Goal: Task Accomplishment & Management: Use online tool/utility

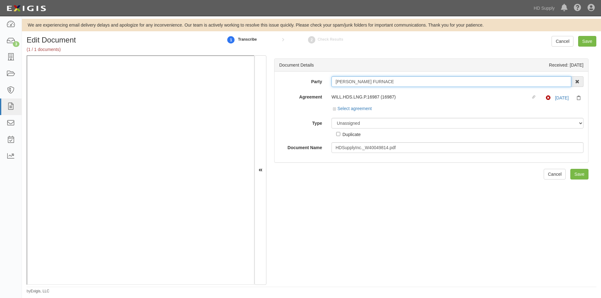
drag, startPoint x: 381, startPoint y: 81, endPoint x: 312, endPoint y: 85, distance: 69.2
click at [312, 85] on div "Party WILLIAMS FURNACE 1888 MILLS 1888 MILLS - IMPORT 2 PATRICIA 12 2XL CORPORA…" at bounding box center [430, 81] width 313 height 11
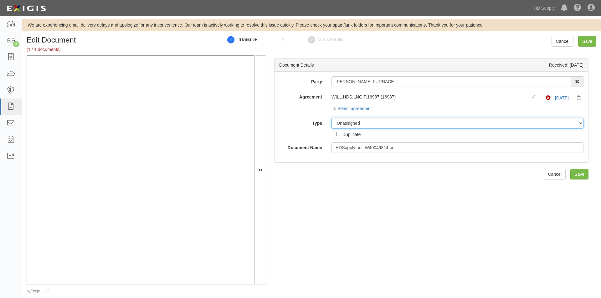
click at [403, 126] on select "Unassigned Binder Cancellation Notice Certificate Contract Endorsement Insuranc…" at bounding box center [457, 123] width 252 height 11
select select "CertificateDetail"
click at [331, 118] on select "Unassigned Binder Cancellation Notice Certificate Contract Endorsement Insuranc…" at bounding box center [457, 123] width 252 height 11
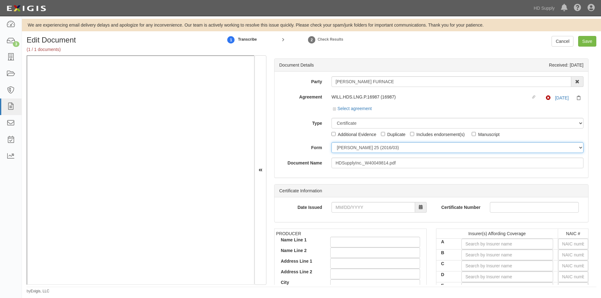
click at [352, 148] on select "ACORD 25 (2016/03) ACORD 101 ACORD 855 NY (2014/05) General" at bounding box center [457, 147] width 252 height 11
select select "GeneralFormDetail"
click at [331, 142] on select "ACORD 25 (2016/03) ACORD 101 ACORD 855 NY (2014/05) General" at bounding box center [457, 147] width 252 height 11
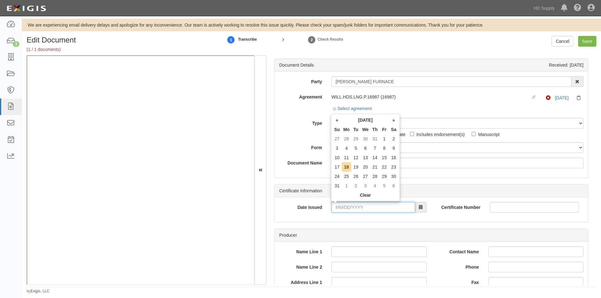
click at [342, 209] on input "Date Issued" at bounding box center [373, 207] width 84 height 11
drag, startPoint x: 345, startPoint y: 170, endPoint x: 348, endPoint y: 170, distance: 3.5
click at [345, 170] on td "18" at bounding box center [346, 166] width 9 height 9
type input "08/18/2025"
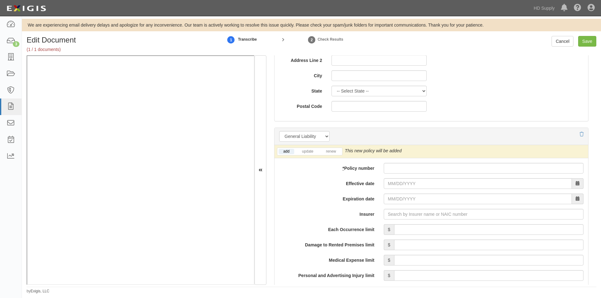
scroll to position [407, 0]
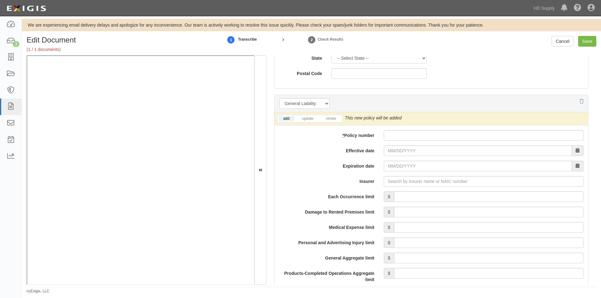
click at [311, 122] on li "update" at bounding box center [307, 118] width 23 height 7
click at [310, 118] on link "update" at bounding box center [307, 118] width 21 height 5
paste input "MWZY 317443 25"
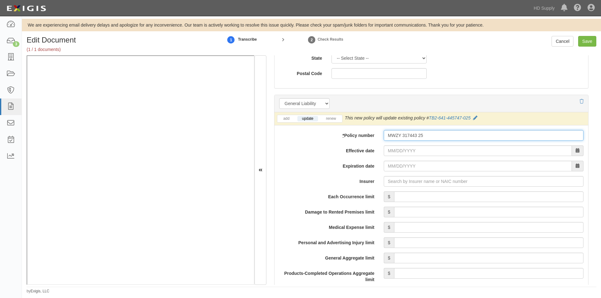
type input "MWZY 317443 25"
click at [396, 152] on input "Effective date" at bounding box center [478, 150] width 188 height 11
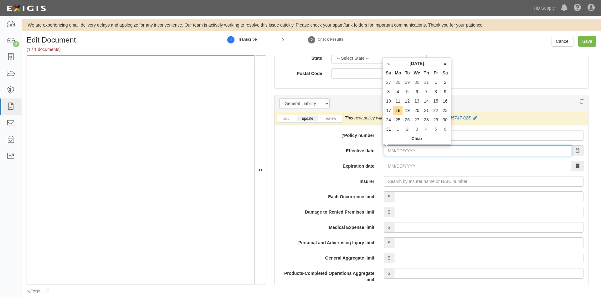
click at [398, 152] on input "Effective date" at bounding box center [478, 150] width 188 height 11
paste input "02/01/2025"
type input "02/01/2025"
type input "[DATE]"
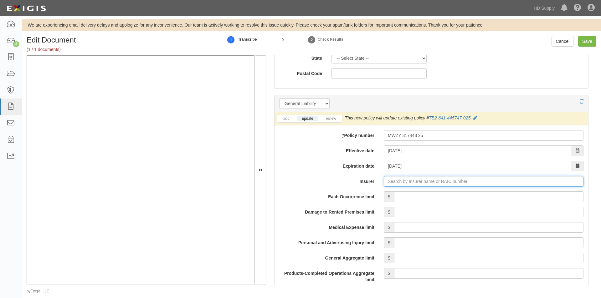
click at [420, 181] on input "Insurer" at bounding box center [484, 181] width 200 height 11
click at [397, 179] on input "Insurer" at bounding box center [484, 181] width 200 height 11
type input "21st Century Advantage Insurance Company (25232) NR Rating"
type input "2"
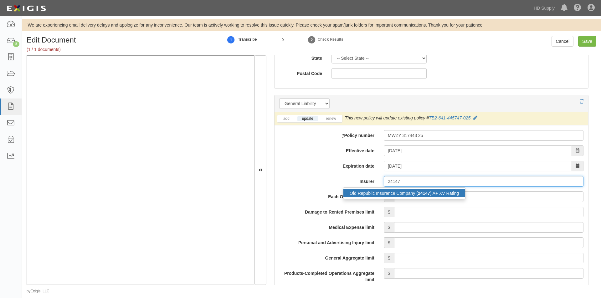
click at [385, 192] on div "Old Republic Insurance Company ( 24147 ) A+ XV Rating" at bounding box center [404, 193] width 122 height 8
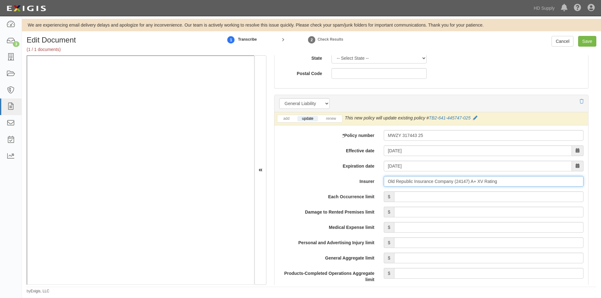
type input "Old Republic Insurance Company (24147) A+ XV Rating"
click at [511, 195] on input "Each Occurrence limit" at bounding box center [488, 196] width 189 height 11
drag, startPoint x: 524, startPoint y: 198, endPoint x: 577, endPoint y: 195, distance: 53.6
click at [577, 195] on input "500,000" at bounding box center [488, 196] width 189 height 11
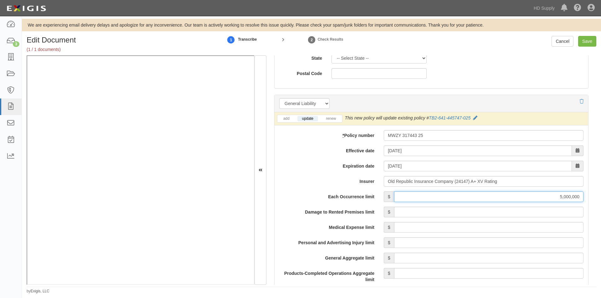
type input "5,000,000"
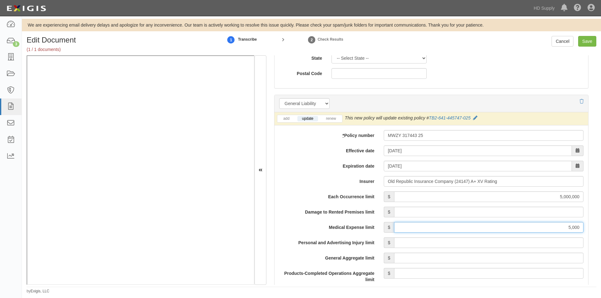
type input "5,000"
type input "5,000,000"
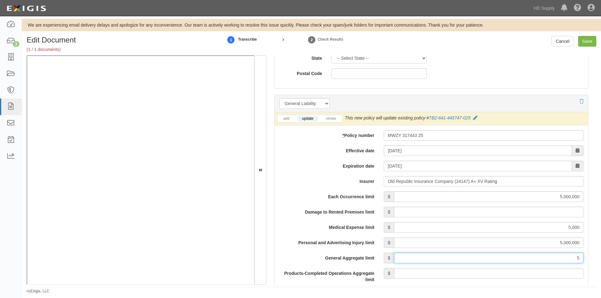
type input "5"
type input "0"
type input "5,000,000"
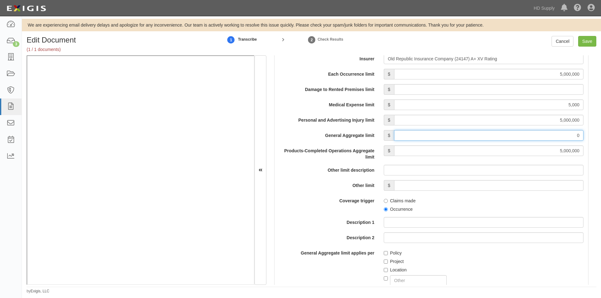
drag, startPoint x: 575, startPoint y: 137, endPoint x: 584, endPoint y: 135, distance: 9.8
type input "5,000,000"
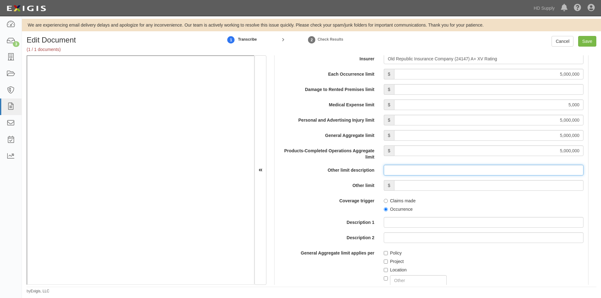
click at [558, 169] on input "Other limit description" at bounding box center [484, 170] width 200 height 11
click at [305, 213] on div "Each Occurrence limit $ 5,000,000 Damage to Rented Premises limit $ Medical Exp…" at bounding box center [431, 219] width 304 height 301
click at [382, 209] on div "Claims made Occurrence" at bounding box center [483, 204] width 209 height 17
click at [384, 210] on input "Occurrence" at bounding box center [386, 209] width 4 height 4
radio input "true"
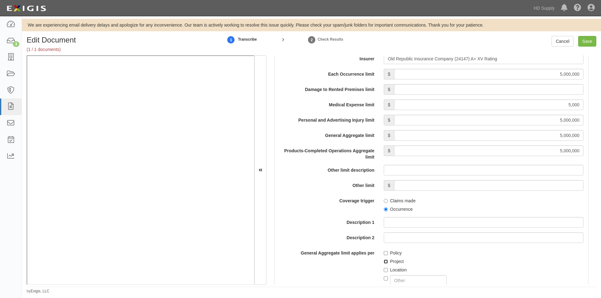
click at [384, 260] on input "Project" at bounding box center [386, 262] width 4 height 4
checkbox input "true"
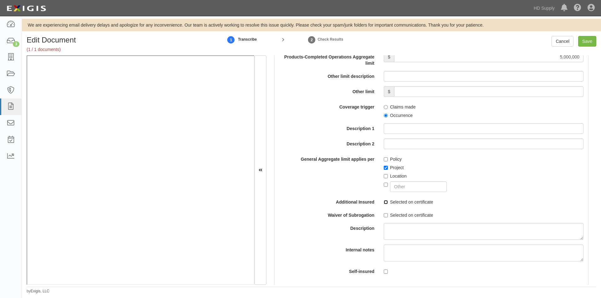
click at [384, 202] on input "Selected on certificate" at bounding box center [386, 202] width 4 height 4
checkbox input "true"
click at [590, 41] on input "Save" at bounding box center [587, 41] width 18 height 11
type input "5000000"
type input "5000"
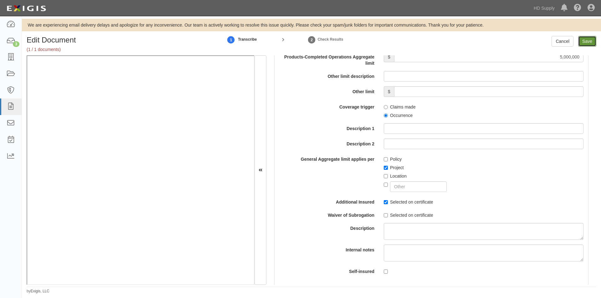
type input "5000000"
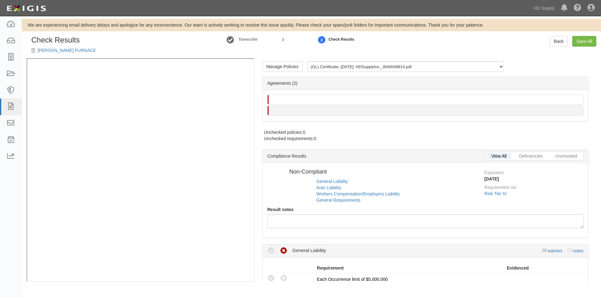
radio input "false"
radio input "true"
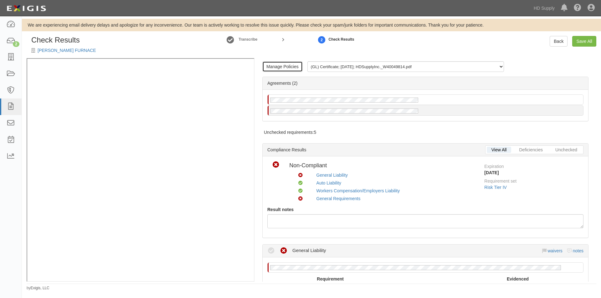
click at [280, 64] on link "Manage Policies" at bounding box center [282, 66] width 40 height 11
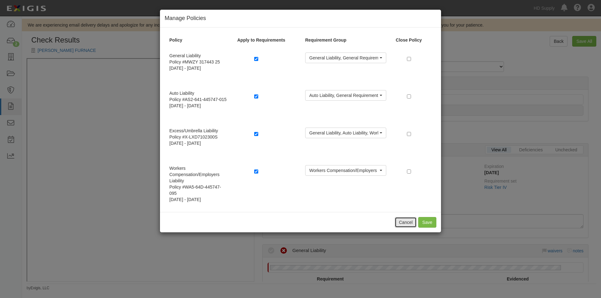
click at [403, 221] on button "Cancel" at bounding box center [406, 222] width 22 height 11
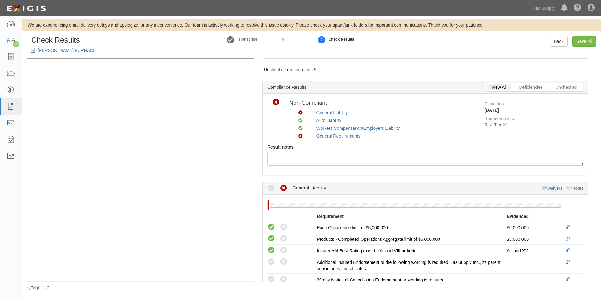
scroll to position [219, 0]
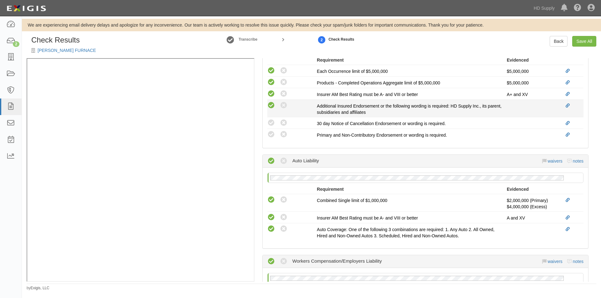
click at [268, 106] on icon at bounding box center [271, 106] width 8 height 8
radio input "true"
click at [270, 120] on icon at bounding box center [271, 123] width 8 height 8
radio input "true"
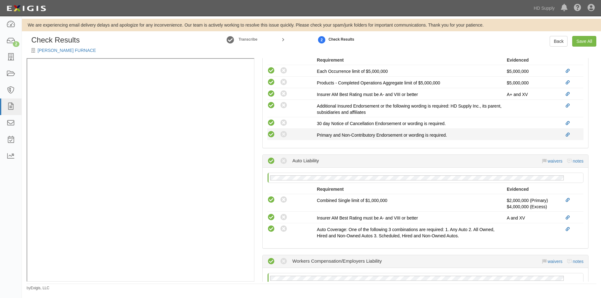
click at [271, 133] on icon at bounding box center [271, 135] width 8 height 8
radio input "true"
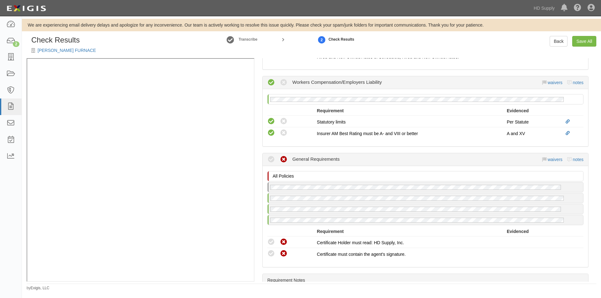
scroll to position [438, 0]
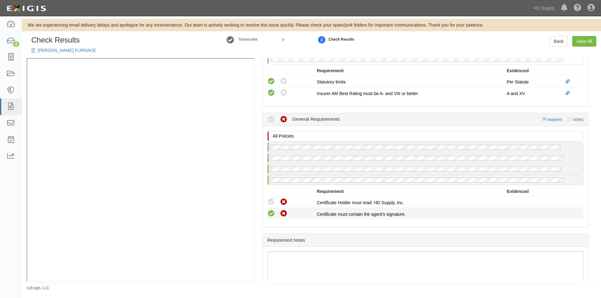
click at [270, 211] on icon at bounding box center [271, 214] width 8 height 8
radio input "true"
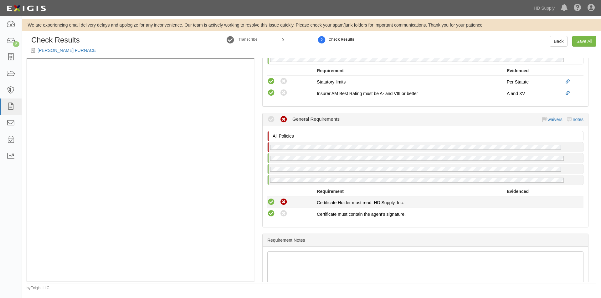
click at [273, 204] on icon at bounding box center [271, 202] width 8 height 8
radio input "true"
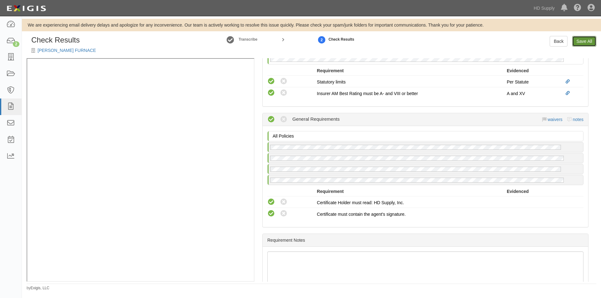
click at [582, 40] on link "Save All" at bounding box center [584, 41] width 24 height 11
radio input "false"
radio input "true"
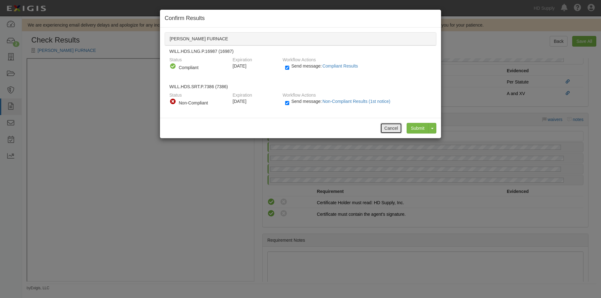
click at [391, 126] on button "Cancel" at bounding box center [391, 128] width 22 height 11
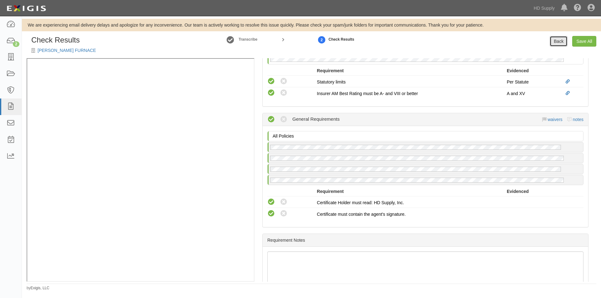
click at [557, 41] on link "Back" at bounding box center [558, 41] width 18 height 11
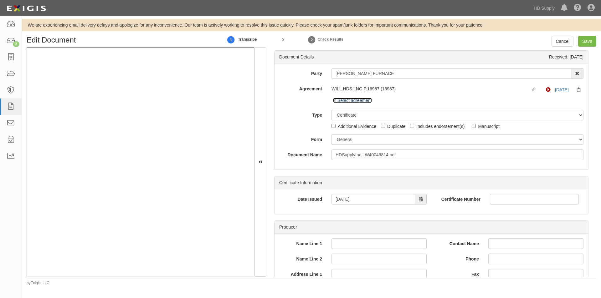
click at [353, 99] on link "Select agreement" at bounding box center [352, 100] width 39 height 5
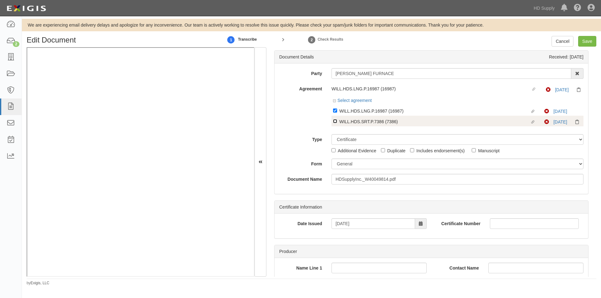
click at [336, 113] on input "Linked agreement WILL.HDS.SRT.P.7386 (7386) Linked agreement" at bounding box center [335, 111] width 4 height 4
checkbox input "true"
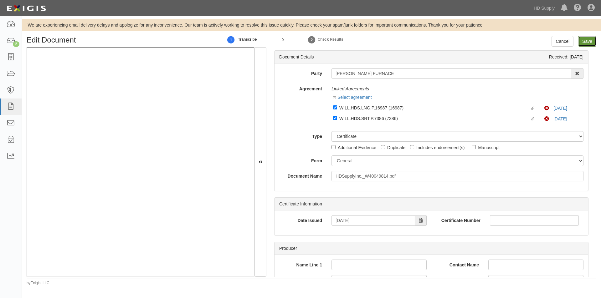
click at [589, 41] on input "Save" at bounding box center [587, 41] width 18 height 11
type input "5000000"
type input "5000"
type input "5000000"
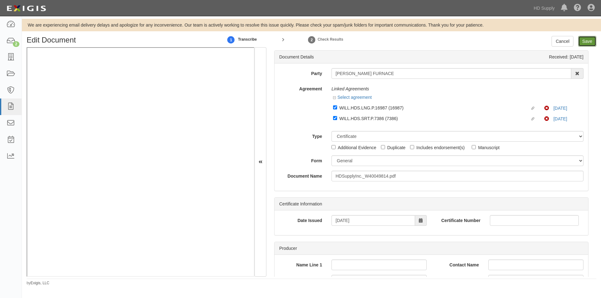
type input "5000000"
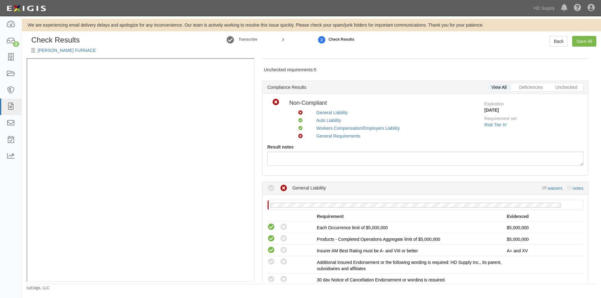
scroll to position [156, 0]
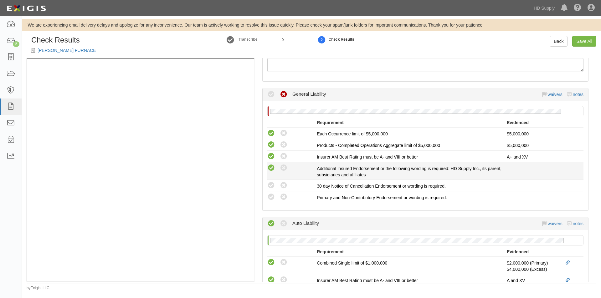
click at [272, 171] on icon at bounding box center [271, 168] width 8 height 8
radio input "true"
click at [269, 186] on icon at bounding box center [271, 186] width 8 height 8
radio input "true"
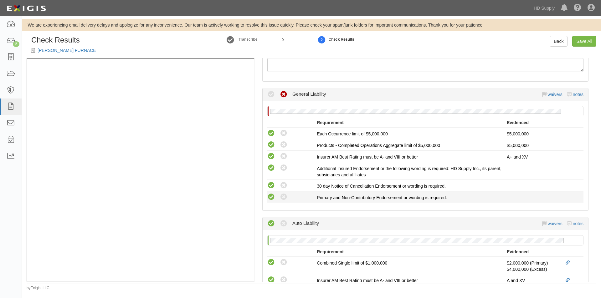
click at [270, 198] on icon at bounding box center [271, 197] width 8 height 8
radio input "true"
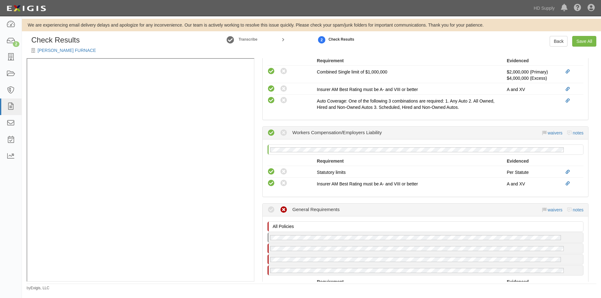
scroll to position [407, 0]
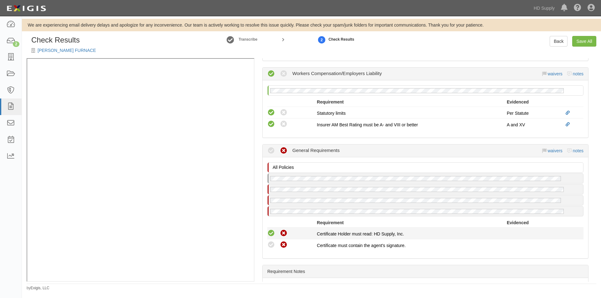
click at [271, 235] on icon at bounding box center [271, 234] width 8 height 8
radio input "true"
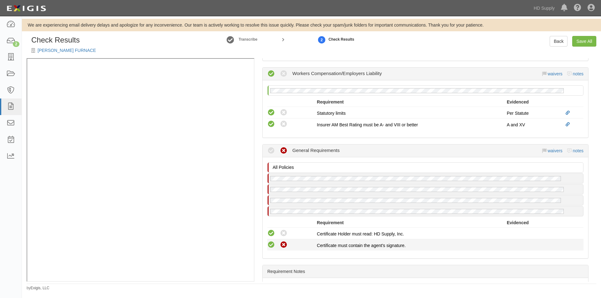
click at [268, 245] on icon at bounding box center [271, 245] width 8 height 8
radio input "true"
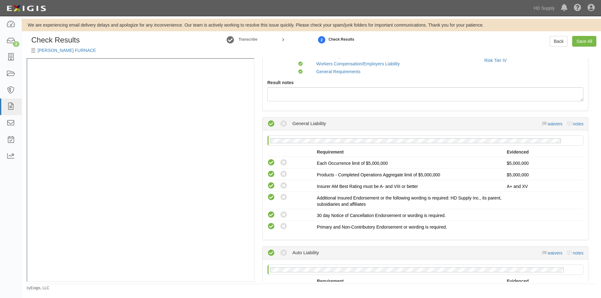
scroll to position [0, 0]
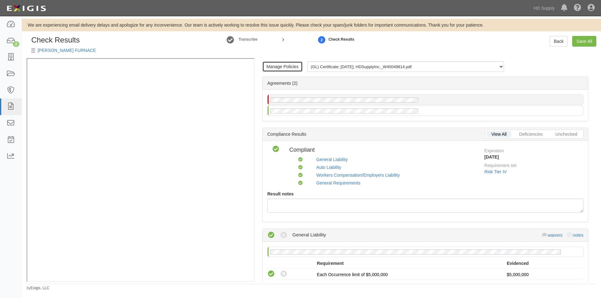
click at [284, 62] on link "Manage Policies" at bounding box center [282, 66] width 40 height 11
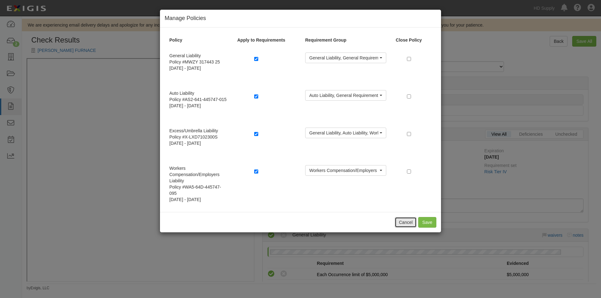
click at [414, 222] on button "Cancel" at bounding box center [406, 222] width 22 height 11
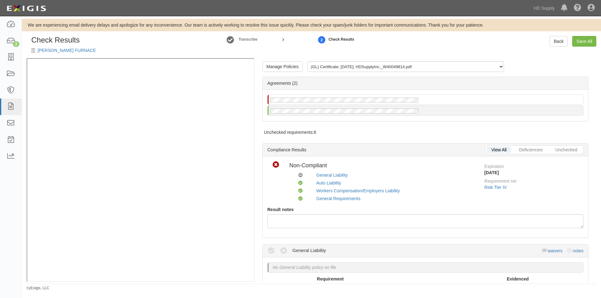
scroll to position [125, 0]
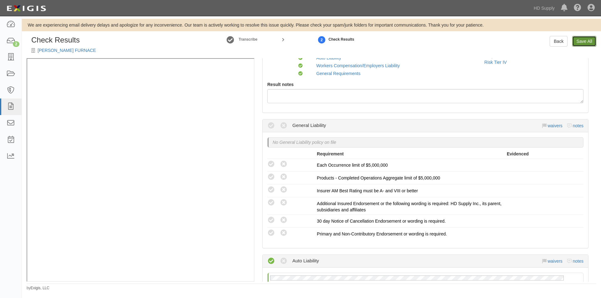
click at [584, 43] on link "Save All" at bounding box center [584, 41] width 24 height 11
radio input "false"
radio input "true"
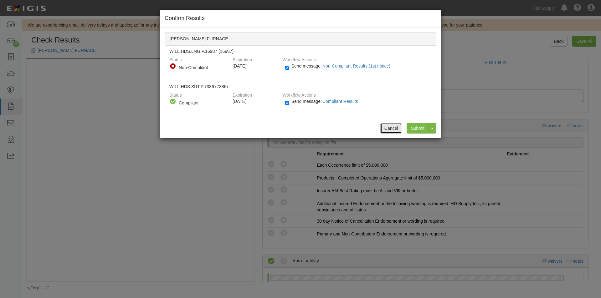
click at [394, 129] on button "Cancel" at bounding box center [391, 128] width 22 height 11
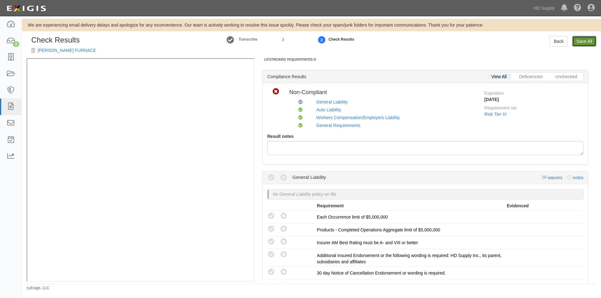
scroll to position [31, 0]
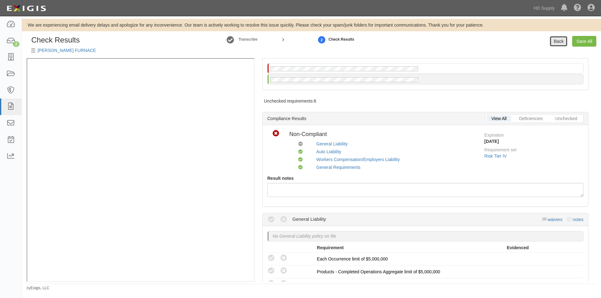
click at [561, 44] on link "Back" at bounding box center [558, 41] width 18 height 11
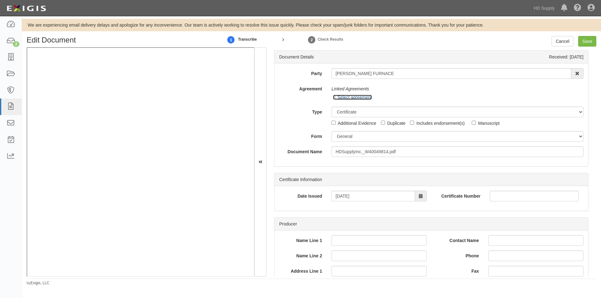
click at [334, 99] on icon at bounding box center [335, 97] width 4 height 3
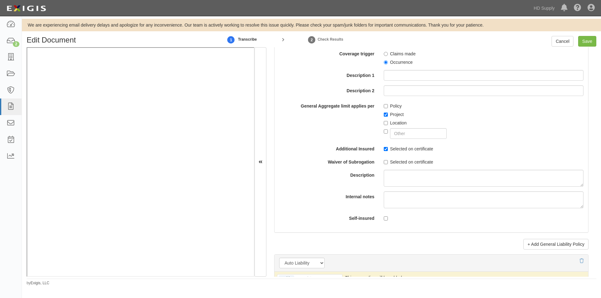
scroll to position [720, 0]
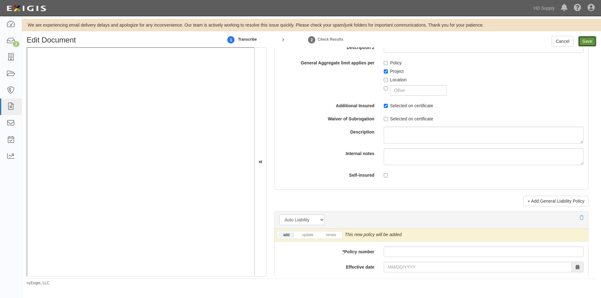
click at [585, 43] on input "Save" at bounding box center [587, 41] width 18 height 11
type input "5000000"
type input "5000"
type input "5000000"
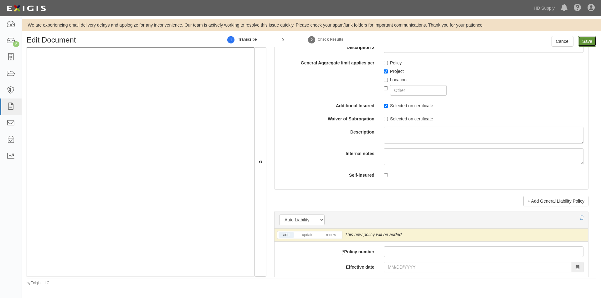
type input "5000000"
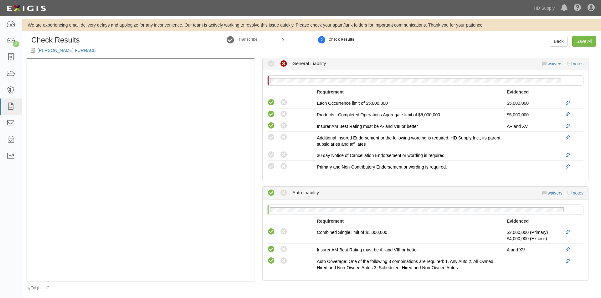
scroll to position [219, 0]
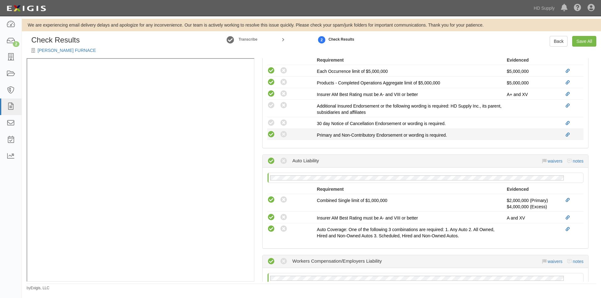
click at [273, 134] on icon at bounding box center [271, 135] width 8 height 8
radio input "true"
click at [272, 120] on icon at bounding box center [271, 123] width 8 height 8
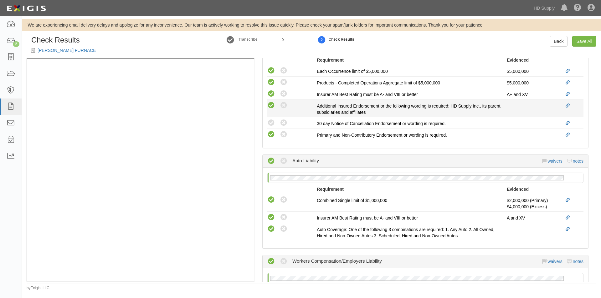
radio input "true"
click at [272, 104] on icon at bounding box center [271, 106] width 8 height 8
radio input "true"
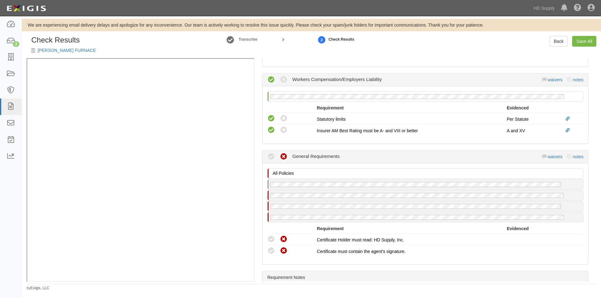
scroll to position [438, 0]
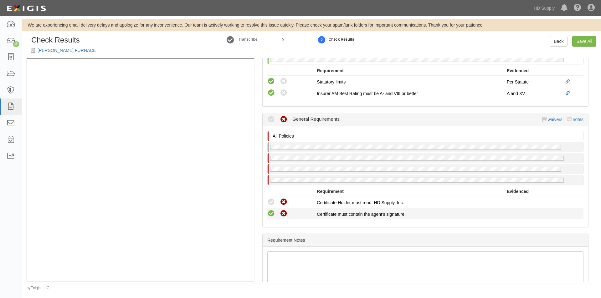
click at [271, 213] on icon at bounding box center [271, 214] width 8 height 8
radio input "true"
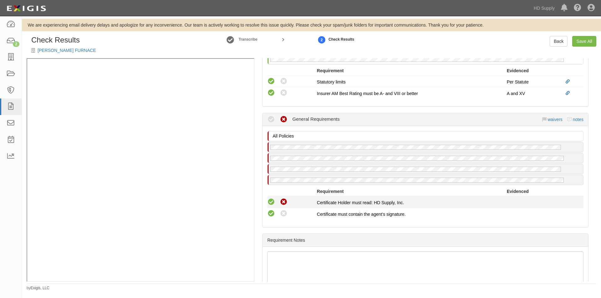
click at [271, 205] on icon at bounding box center [271, 202] width 8 height 8
radio input "true"
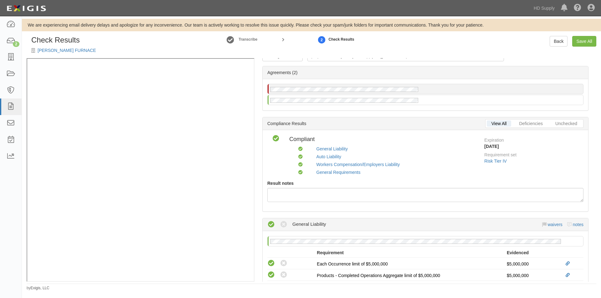
scroll to position [0, 0]
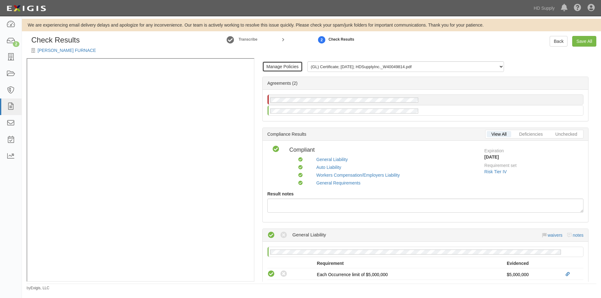
click at [285, 68] on link "Manage Policies" at bounding box center [282, 66] width 40 height 11
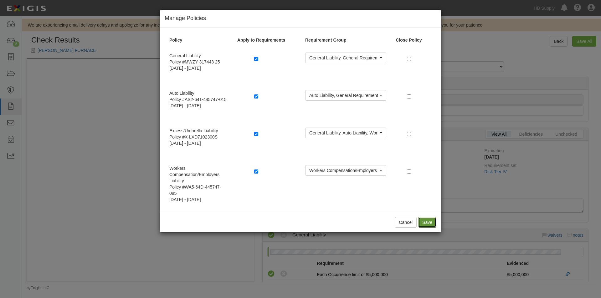
click at [427, 222] on button "Save" at bounding box center [427, 222] width 18 height 11
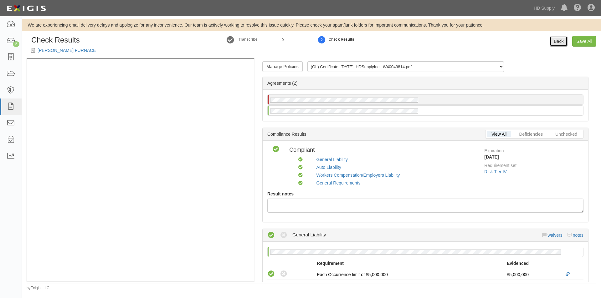
click at [561, 43] on link "Back" at bounding box center [558, 41] width 18 height 11
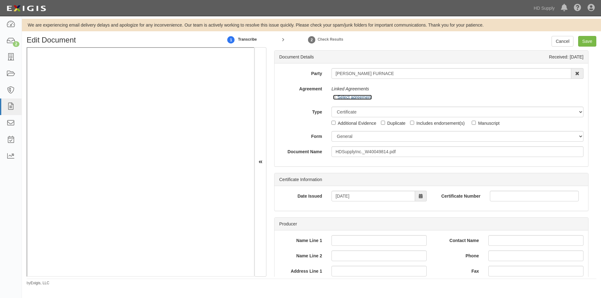
click at [335, 96] on icon at bounding box center [335, 97] width 4 height 3
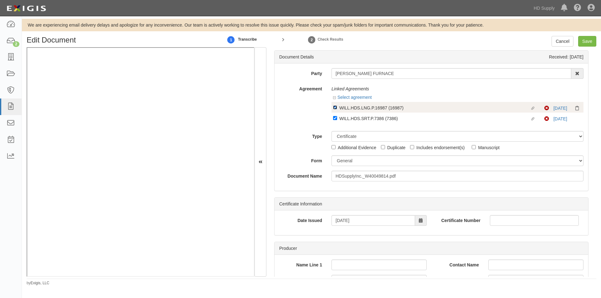
click at [334, 109] on input "Linked agreement WILL.HDS.LNG.P.16987 (16987) Linked agreement" at bounding box center [335, 107] width 4 height 4
checkbox input "false"
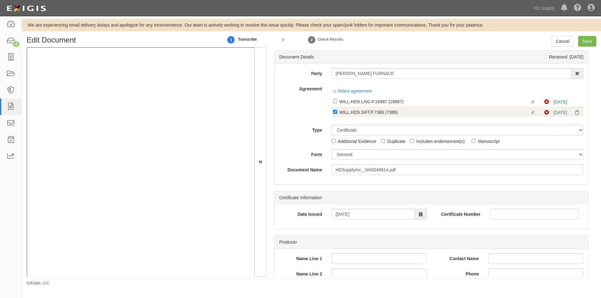
click at [334, 115] on label "Linked agreement WILL.HDS.SRT.P.7386 (7386) Linked agreement" at bounding box center [438, 113] width 211 height 8
click at [334, 103] on input "Linked agreement WILL.HDS.SRT.P.7386 (7386) Linked agreement" at bounding box center [335, 101] width 4 height 4
checkbox input "false"
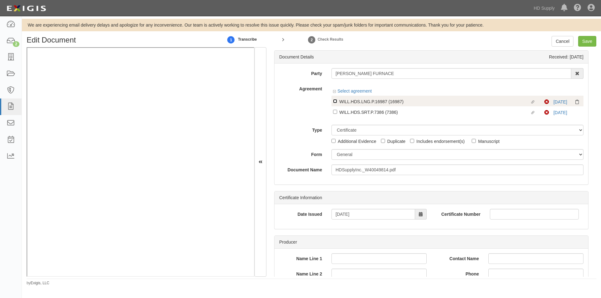
click at [334, 103] on input "Linked agreement WILL.HDS.LNG.P.16987 (16987) Linked agreement" at bounding box center [335, 101] width 4 height 4
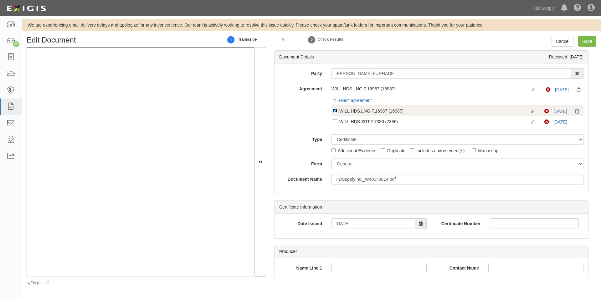
click at [334, 112] on input "Linked agreement WILL.HDS.LNG.P.16987 (16987) Linked agreement" at bounding box center [335, 111] width 4 height 4
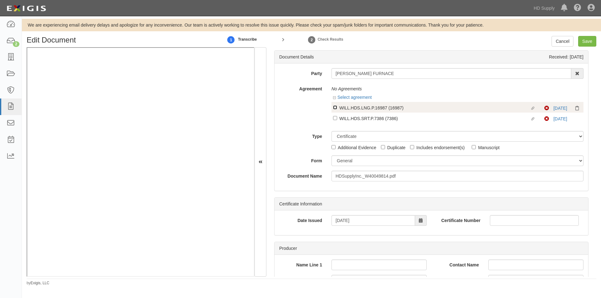
click at [334, 107] on input "Linked agreement WILL.HDS.LNG.P.16987 (16987) Linked agreement" at bounding box center [335, 107] width 4 height 4
checkbox input "true"
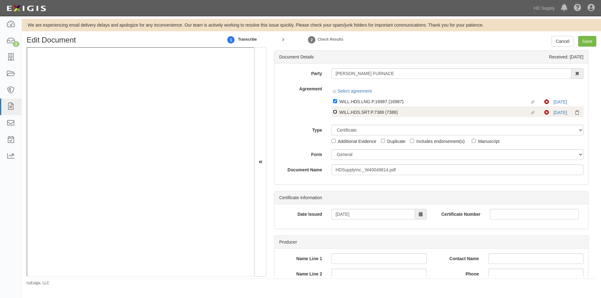
click at [334, 113] on div "Linked agreement WILL.HDS.LNG.P.16987 (16987) Linked agreement Non-Compliant 2/…" at bounding box center [457, 106] width 252 height 21
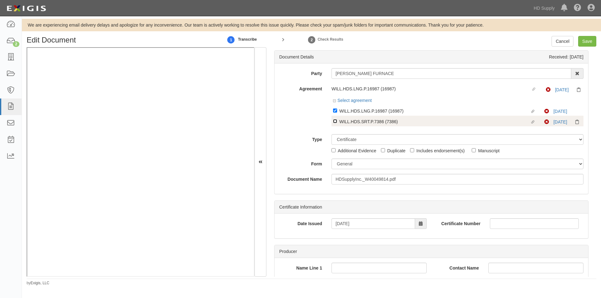
click at [333, 113] on input "Linked agreement WILL.HDS.SRT.P.7386 (7386) Linked agreement" at bounding box center [335, 111] width 4 height 4
checkbox input "true"
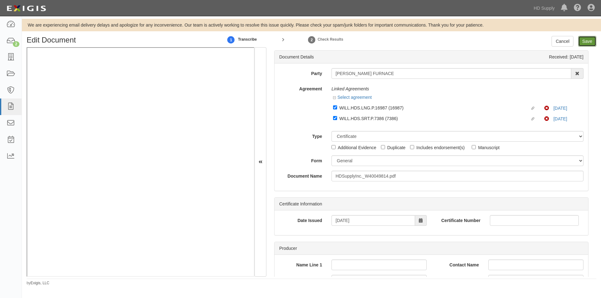
click at [587, 40] on input "Save" at bounding box center [587, 41] width 18 height 11
type input "5000000"
type input "5000"
type input "5000000"
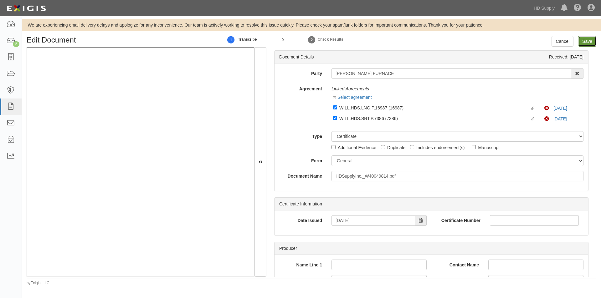
type input "5000000"
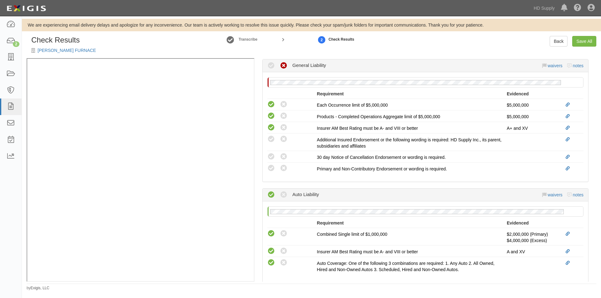
scroll to position [219, 0]
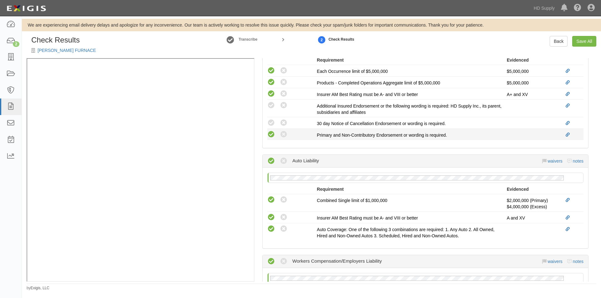
click at [269, 133] on icon at bounding box center [271, 135] width 8 height 8
radio input "true"
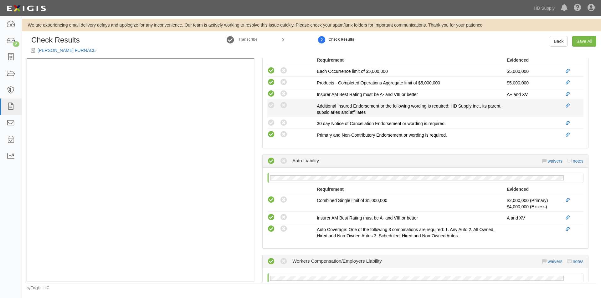
drag, startPoint x: 270, startPoint y: 124, endPoint x: 273, endPoint y: 115, distance: 9.5
click at [270, 123] on icon at bounding box center [271, 123] width 8 height 8
radio input "true"
click at [273, 108] on icon at bounding box center [271, 106] width 8 height 8
radio input "true"
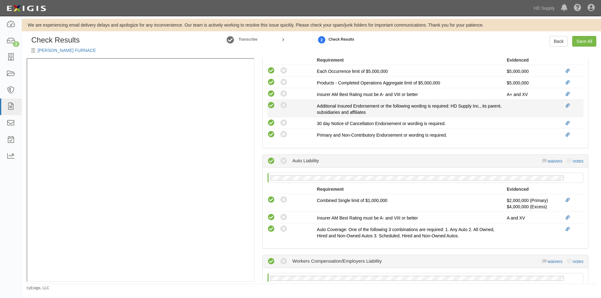
radio input "true"
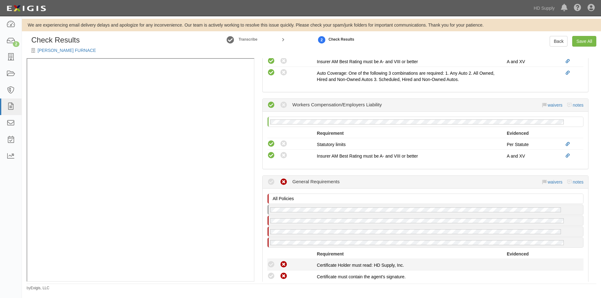
drag, startPoint x: 270, startPoint y: 262, endPoint x: 272, endPoint y: 270, distance: 8.4
click at [272, 268] on icon at bounding box center [271, 265] width 8 height 8
radio input "true"
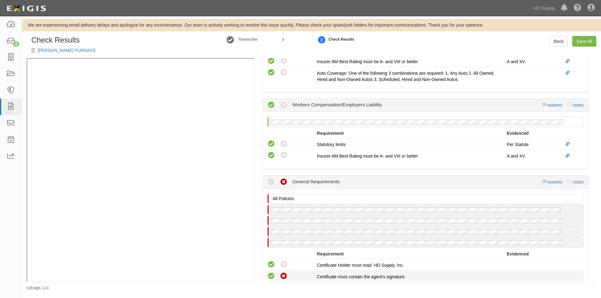
click at [272, 274] on icon at bounding box center [271, 277] width 8 height 8
radio input "true"
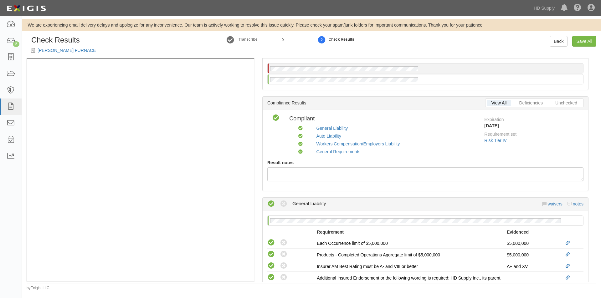
scroll to position [0, 0]
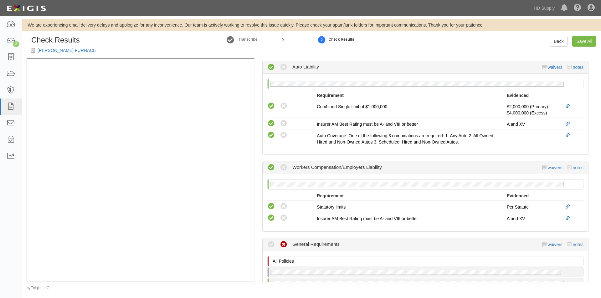
scroll to position [438, 0]
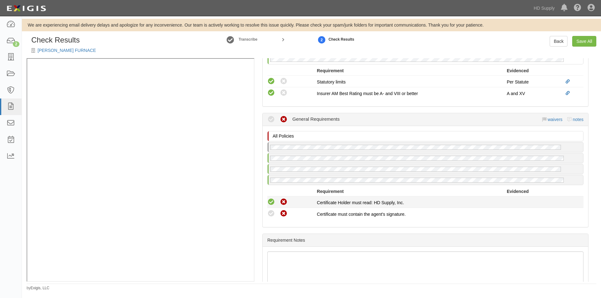
click at [269, 202] on icon at bounding box center [271, 202] width 8 height 8
radio input "true"
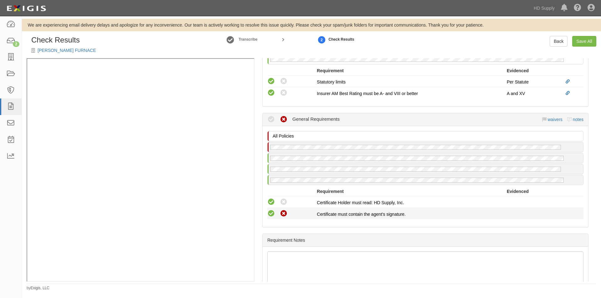
click at [271, 213] on icon at bounding box center [271, 214] width 8 height 8
radio input "true"
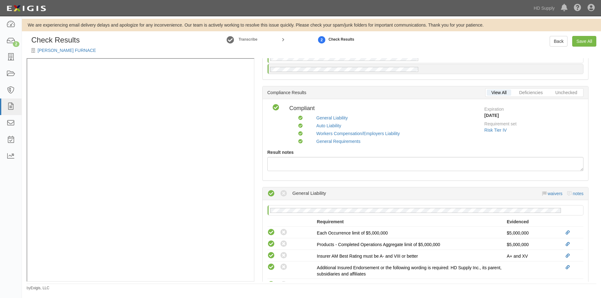
scroll to position [0, 0]
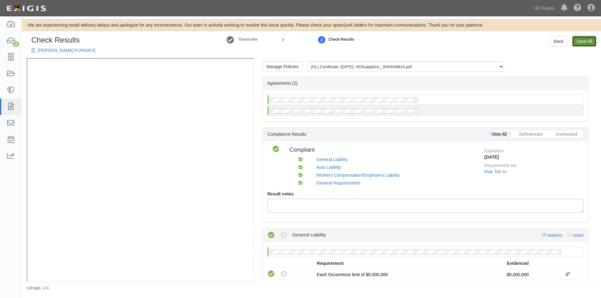
click at [584, 42] on link "Save All" at bounding box center [584, 41] width 24 height 11
radio input "false"
radio input "true"
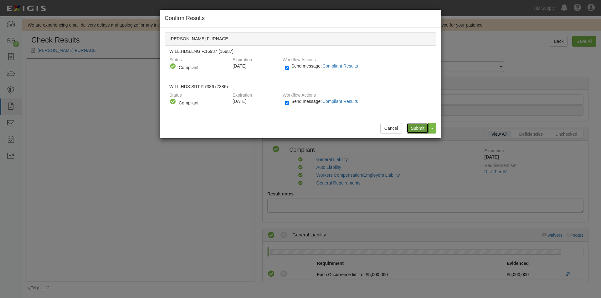
click at [414, 128] on input "Submit" at bounding box center [417, 128] width 22 height 11
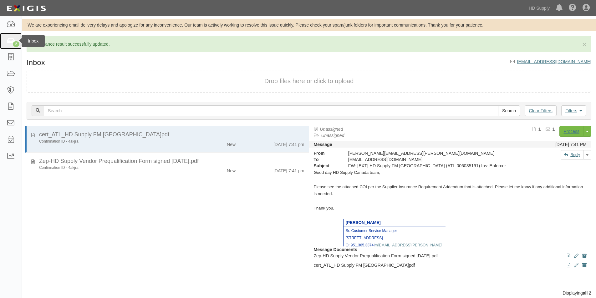
click at [13, 44] on div "2" at bounding box center [16, 44] width 7 height 6
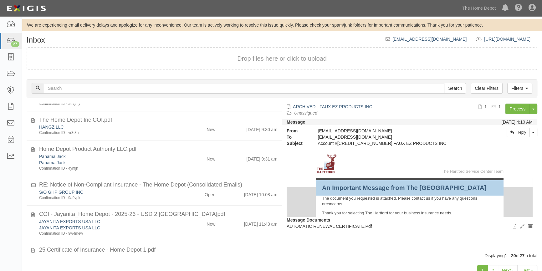
scroll to position [477, 0]
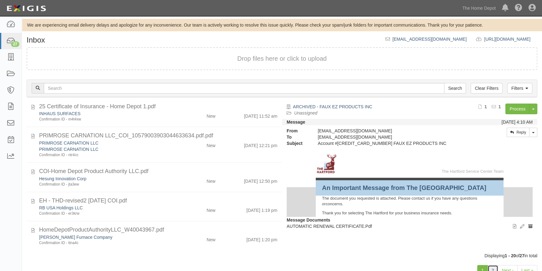
click at [490, 268] on link "2" at bounding box center [492, 270] width 11 height 11
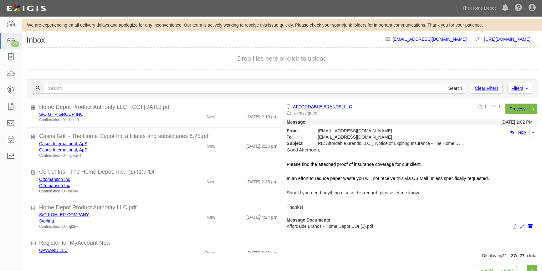
scroll to position [77, 0]
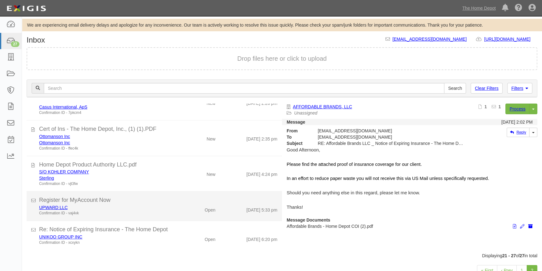
click at [165, 210] on div "UPWARD LLC" at bounding box center [106, 207] width 135 height 6
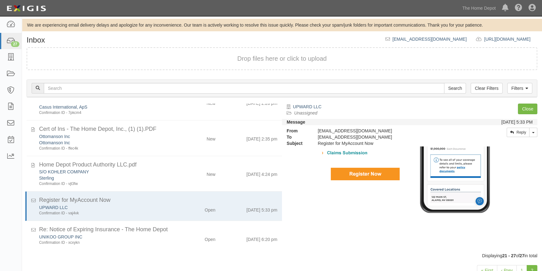
scroll to position [256, 0]
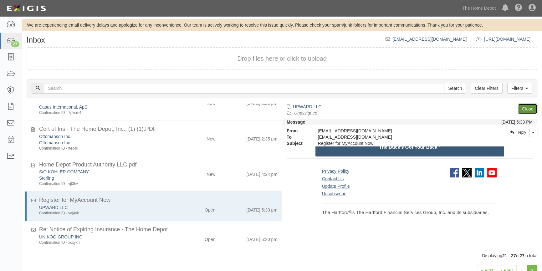
click at [526, 106] on link "Close" at bounding box center [527, 109] width 19 height 11
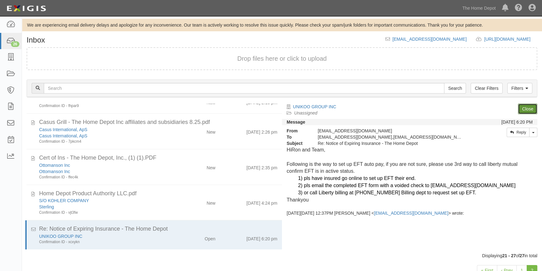
scroll to position [48, 0]
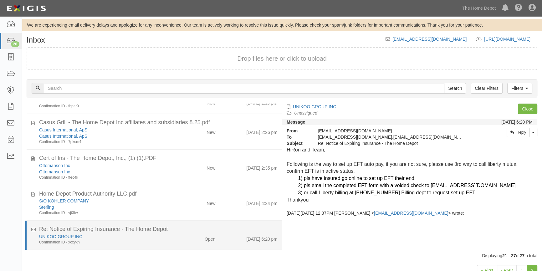
click at [179, 240] on div "Open" at bounding box center [199, 237] width 41 height 9
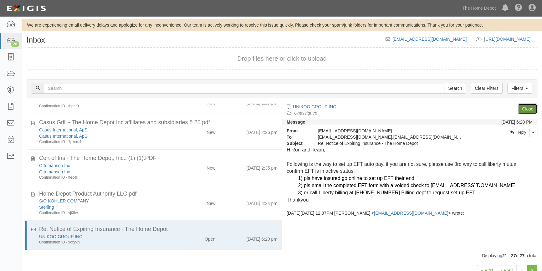
click at [526, 106] on link "Close" at bounding box center [527, 109] width 19 height 11
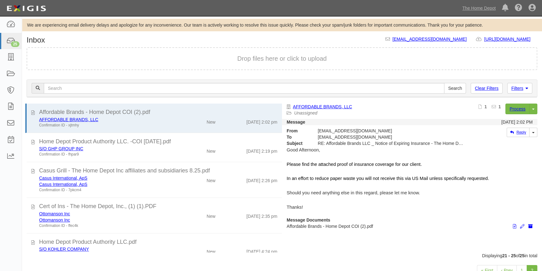
scroll to position [19, 0]
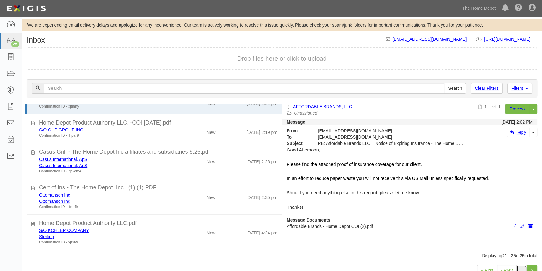
click at [522, 267] on link "1" at bounding box center [521, 270] width 11 height 11
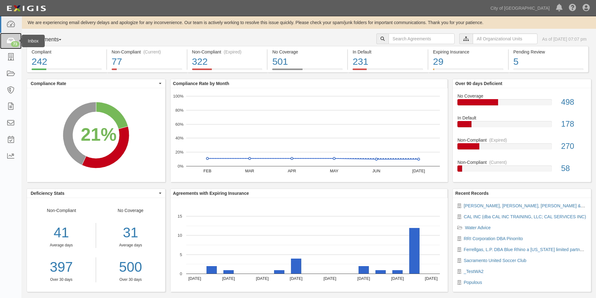
click at [18, 43] on div "73" at bounding box center [15, 44] width 8 height 6
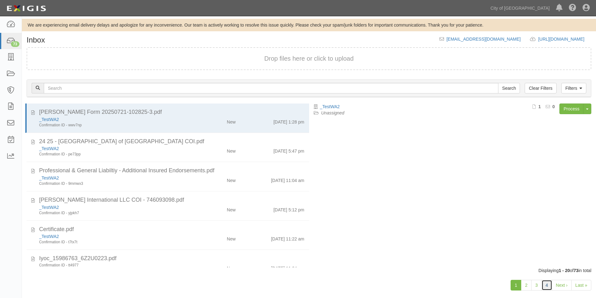
click at [548, 286] on link "4" at bounding box center [547, 285] width 11 height 11
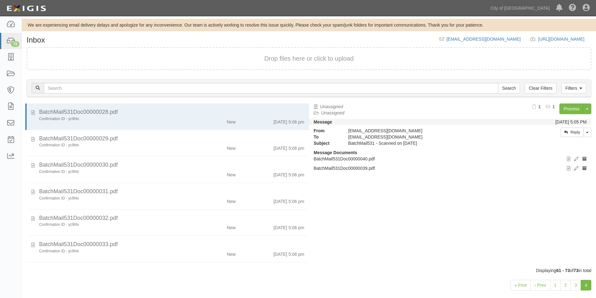
drag, startPoint x: 312, startPoint y: 129, endPoint x: 314, endPoint y: 175, distance: 46.0
click at [316, 203] on div "Unassigned Unassigned Process Toggle Document Dropdown Archive Document Delete …" at bounding box center [452, 183] width 287 height 158
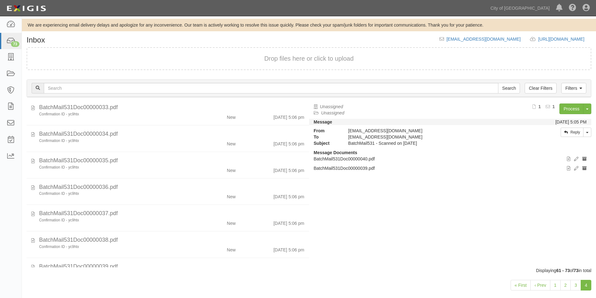
scroll to position [183, 0]
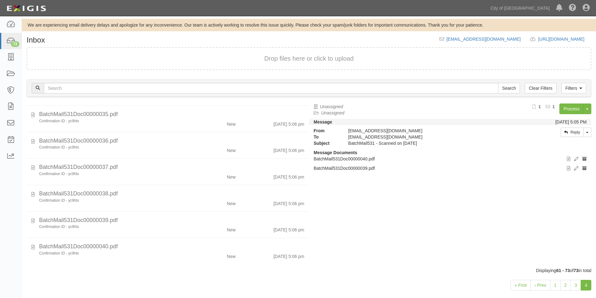
click at [45, 283] on div "« First ‹ Prev 1 2 3 4" at bounding box center [309, 286] width 574 height 25
click at [51, 281] on div "« First ‹ Prev 1 2 3 4" at bounding box center [309, 286] width 574 height 25
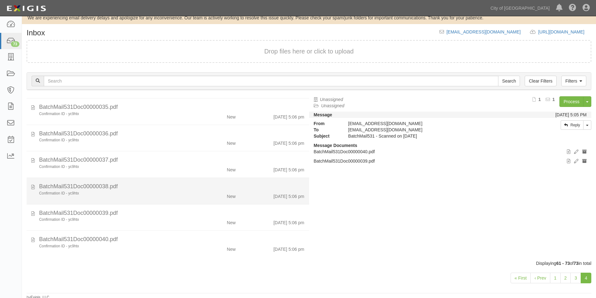
scroll to position [9, 0]
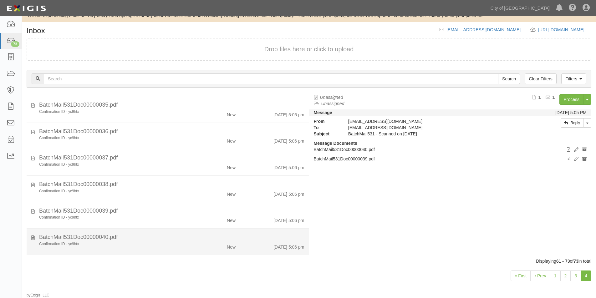
click at [147, 248] on div "Confirmation ID - yc9htx New 8/18/25 5:06 pm" at bounding box center [171, 246] width 275 height 9
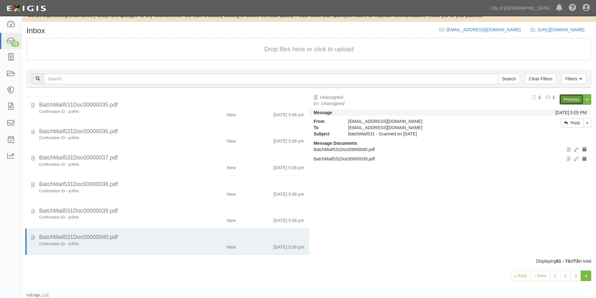
click at [566, 100] on link "Process" at bounding box center [571, 99] width 24 height 11
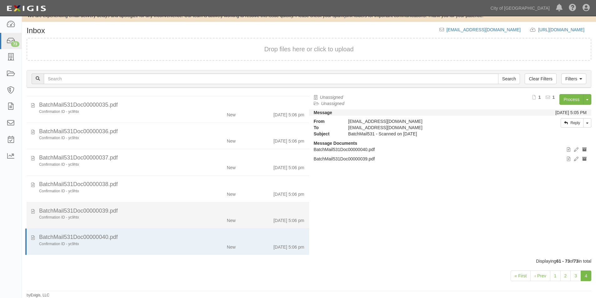
click at [78, 212] on div "BatchMail531Doc00000039.pdf" at bounding box center [171, 211] width 265 height 8
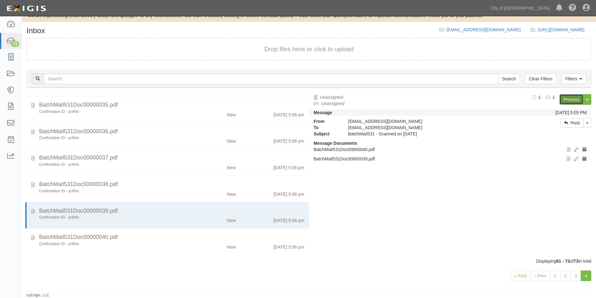
click at [565, 98] on link "Process" at bounding box center [571, 99] width 24 height 11
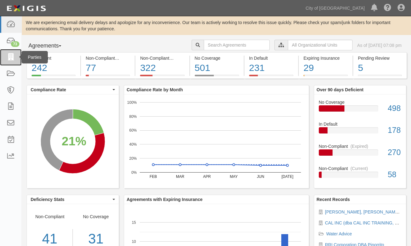
click at [13, 55] on icon at bounding box center [10, 57] width 9 height 7
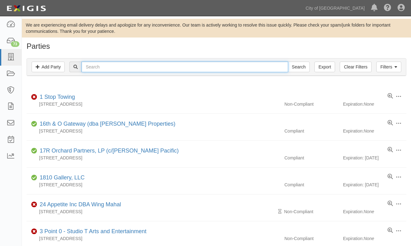
click at [148, 67] on input "text" at bounding box center [185, 67] width 206 height 11
type input "rri"
click at [288, 62] on input "Search" at bounding box center [299, 67] width 22 height 11
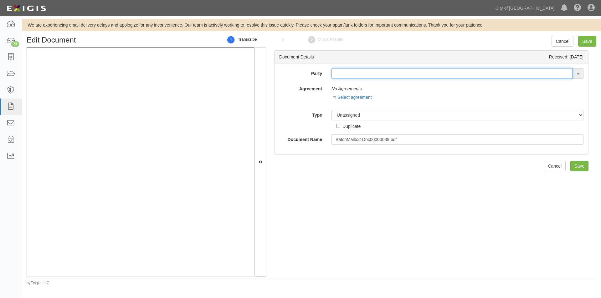
click at [332, 74] on input "text" at bounding box center [451, 73] width 241 height 11
type input "pinor"
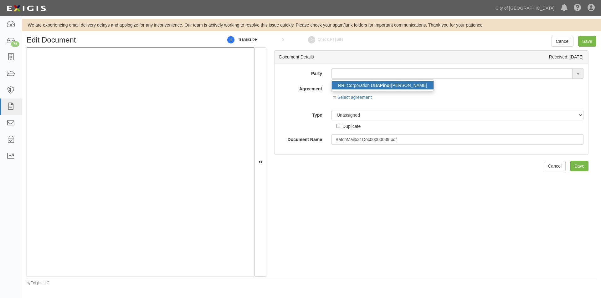
click at [352, 84] on link "RRI Corporation DBA Pinor rito" at bounding box center [383, 85] width 102 height 8
type input "RRI Corporation DBA Pinorrito"
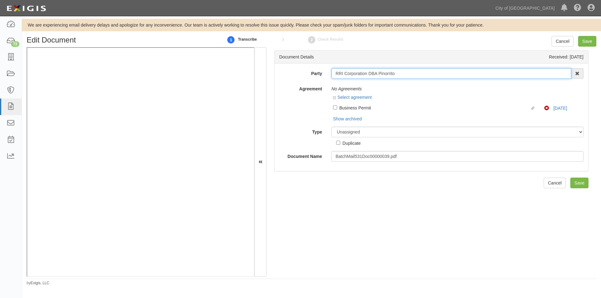
drag, startPoint x: 397, startPoint y: 75, endPoint x: 319, endPoint y: 72, distance: 78.6
click at [319, 72] on div "Party RRI Corporation DBA Pinorrito RRI Corporation DBA Pinor rito 16th & O Gat…" at bounding box center [430, 73] width 313 height 11
click at [335, 108] on input "Linked agreement Business Permit Linked agreement" at bounding box center [335, 107] width 4 height 4
checkbox input "true"
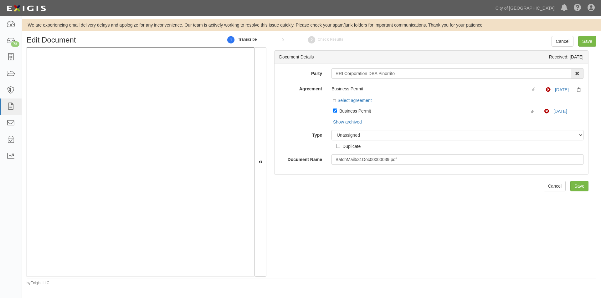
click at [341, 127] on div "Party RRI Corporation DBA Pinorrito RRI Corporation DBA Pinor rito 16th & O Gat…" at bounding box center [431, 116] width 304 height 97
click at [343, 134] on select "Unassigned Binder Cancellation Notice Certificate Contract Endorsement Insuranc…" at bounding box center [457, 135] width 252 height 11
select select "OtherDetail"
click at [331, 130] on select "Unassigned Binder Cancellation Notice Certificate Contract Endorsement Insuranc…" at bounding box center [457, 135] width 252 height 11
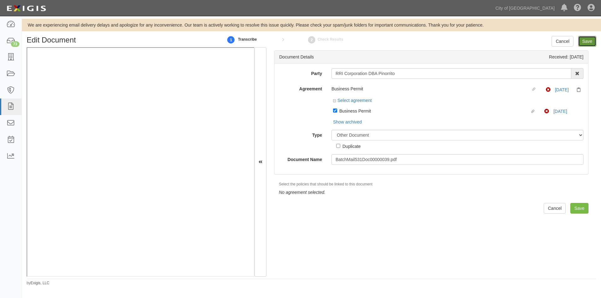
click at [585, 37] on input "Save" at bounding box center [587, 41] width 18 height 11
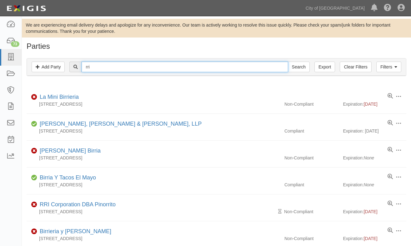
click at [106, 68] on input "rri" at bounding box center [185, 67] width 206 height 11
type input "rri corp"
click at [288, 62] on input "Search" at bounding box center [299, 67] width 22 height 11
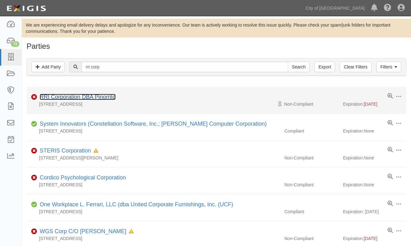
click at [78, 96] on link "RRI Corporation DBA Pinorrito" at bounding box center [78, 97] width 76 height 6
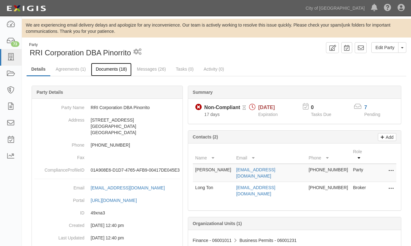
click at [113, 69] on link "Documents (18)" at bounding box center [111, 69] width 41 height 13
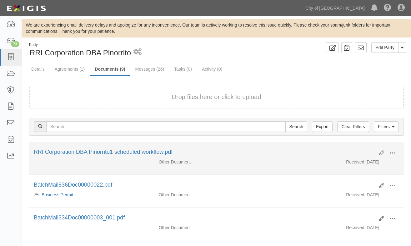
click at [396, 155] on button at bounding box center [393, 153] width 14 height 11
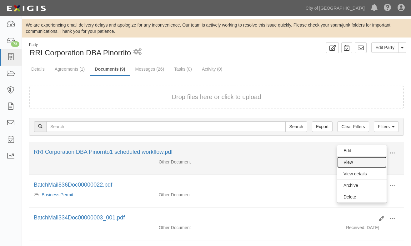
click at [355, 161] on link "View" at bounding box center [362, 162] width 49 height 11
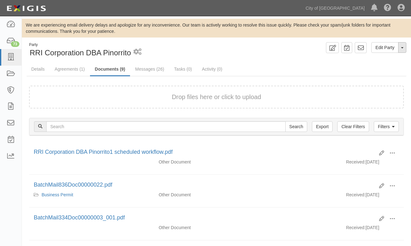
click at [404, 48] on button "Toggle Party Dropdown" at bounding box center [403, 47] width 8 height 11
click at [381, 61] on link "View Audit Trail" at bounding box center [381, 59] width 49 height 8
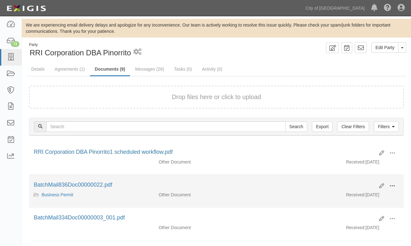
click at [390, 184] on span at bounding box center [393, 186] width 6 height 6
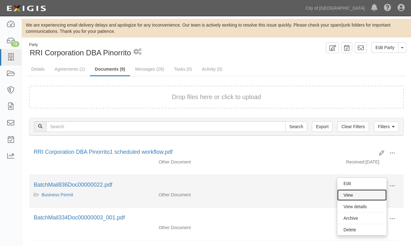
click at [361, 196] on link "View" at bounding box center [362, 195] width 49 height 11
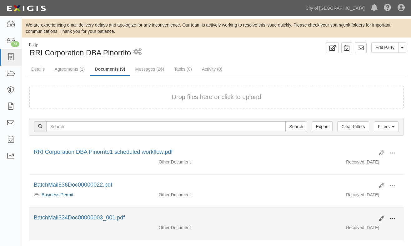
click at [391, 218] on span at bounding box center [393, 219] width 6 height 6
click at [360, 229] on link "View" at bounding box center [362, 227] width 49 height 11
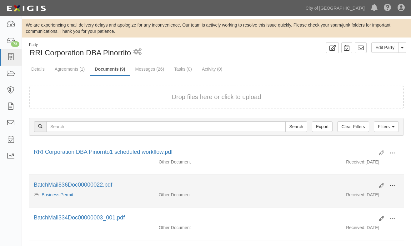
click at [392, 184] on span at bounding box center [393, 186] width 6 height 6
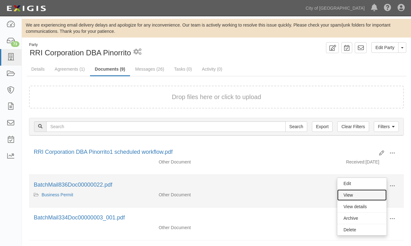
click at [361, 198] on link "View" at bounding box center [362, 195] width 49 height 11
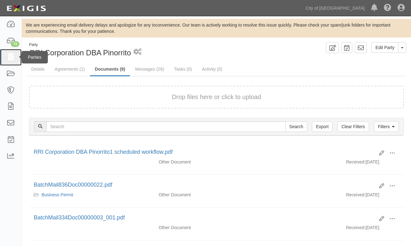
click at [10, 59] on icon at bounding box center [10, 57] width 9 height 7
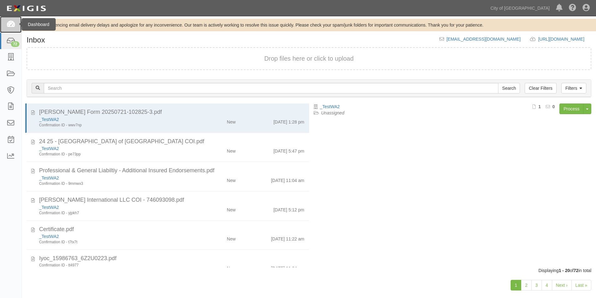
click at [14, 25] on icon at bounding box center [10, 24] width 9 height 7
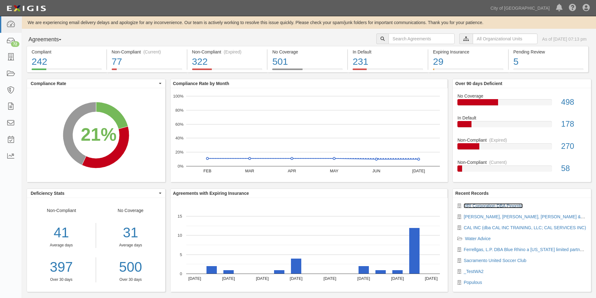
click at [473, 206] on link "RRI Corporation DBA Pinorrito" at bounding box center [493, 205] width 59 height 5
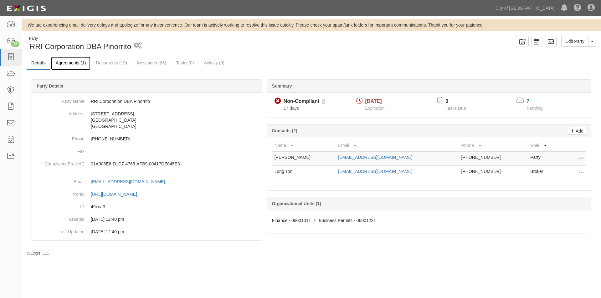
click at [67, 64] on link "Agreements (1)" at bounding box center [70, 63] width 39 height 13
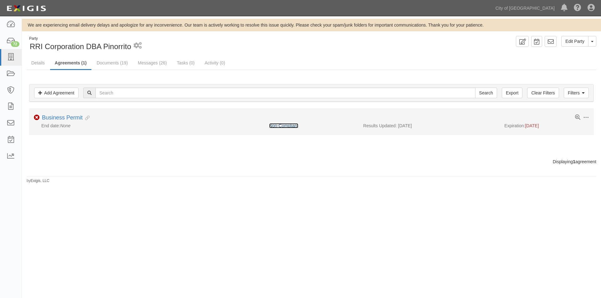
click at [279, 127] on link "Non-Compliant" at bounding box center [283, 125] width 29 height 5
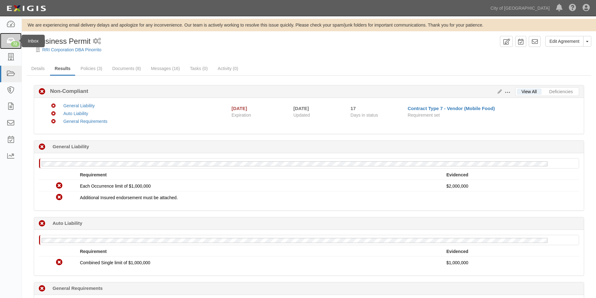
click at [8, 45] on link "72" at bounding box center [11, 41] width 22 height 17
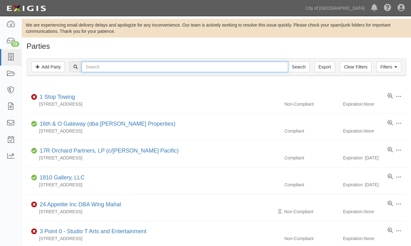
click at [125, 67] on input "text" at bounding box center [185, 67] width 206 height 11
type input "abc mobile"
click at [288, 62] on input "Search" at bounding box center [299, 67] width 22 height 11
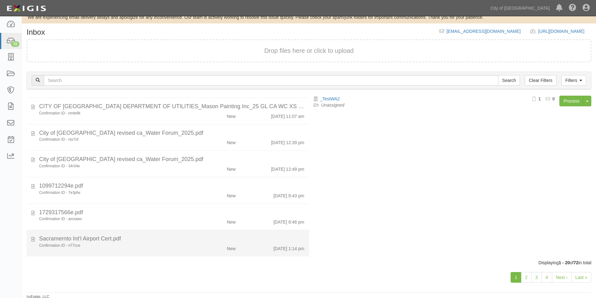
scroll to position [9, 0]
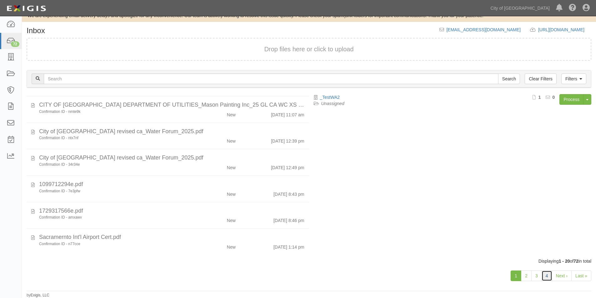
click at [551, 279] on link "4" at bounding box center [547, 276] width 11 height 11
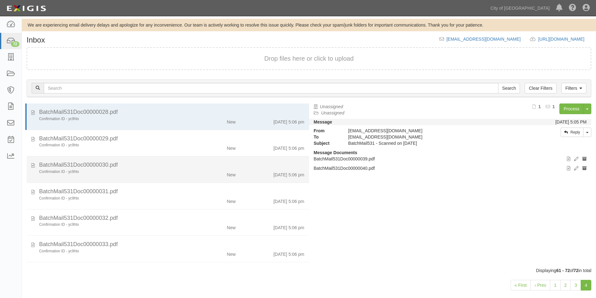
click at [136, 173] on div "Confirmation ID - yc9htx" at bounding box center [114, 171] width 151 height 5
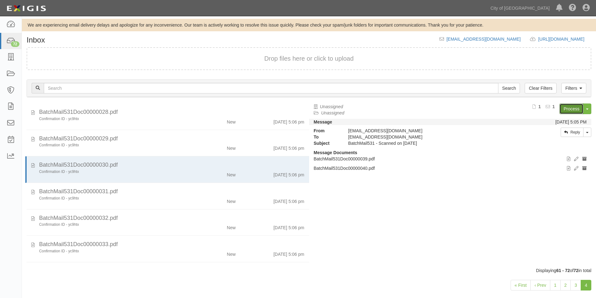
click at [576, 110] on link "Process" at bounding box center [571, 109] width 24 height 11
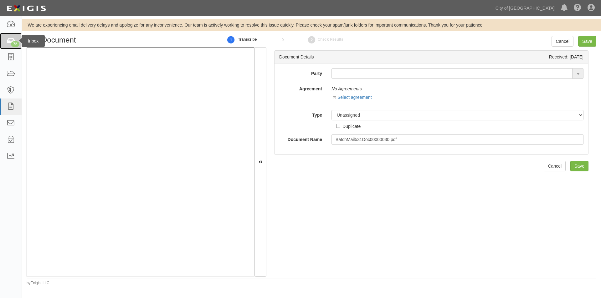
click at [9, 40] on icon at bounding box center [10, 41] width 9 height 7
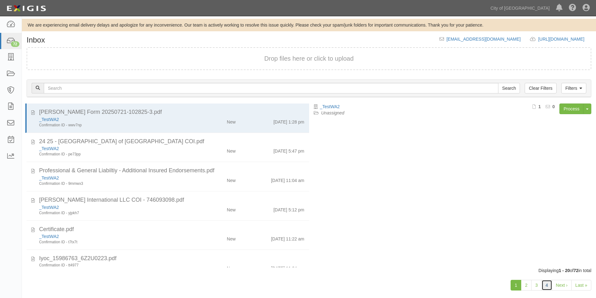
click at [548, 286] on link "4" at bounding box center [547, 285] width 11 height 11
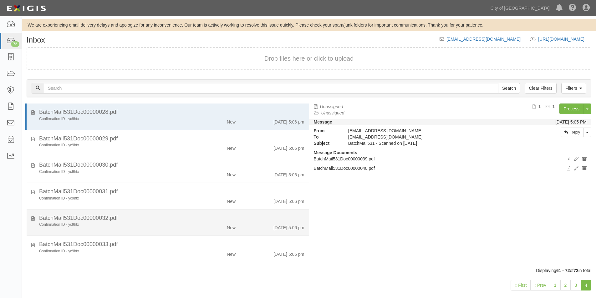
click at [164, 223] on div "Confirmation ID - yc9htx" at bounding box center [114, 224] width 151 height 5
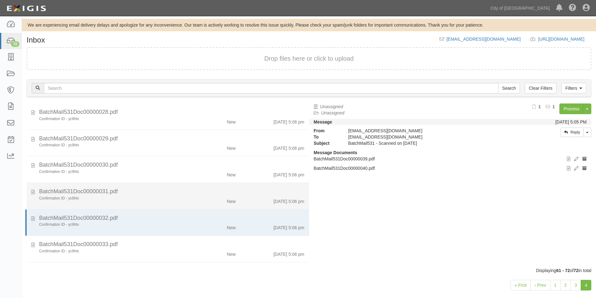
click at [155, 205] on li "BatchMail531Doc00000031.pdf Confirmation ID - yc9htx New [DATE] 5:06 pm" at bounding box center [168, 196] width 283 height 27
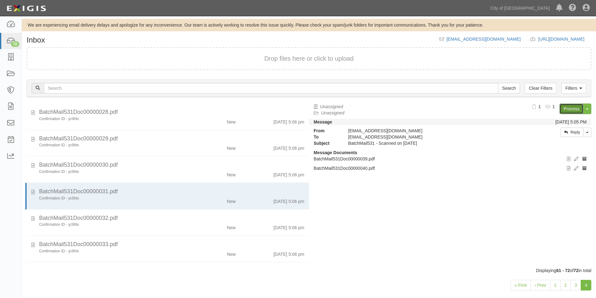
click at [573, 110] on link "Process" at bounding box center [571, 109] width 24 height 11
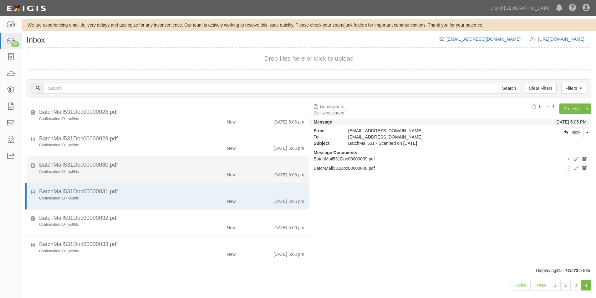
click at [168, 169] on div "BatchMail531Doc00000030.pdf" at bounding box center [171, 165] width 265 height 8
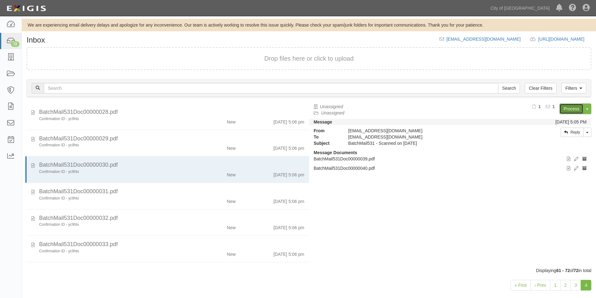
click at [565, 111] on link "Process" at bounding box center [571, 109] width 24 height 11
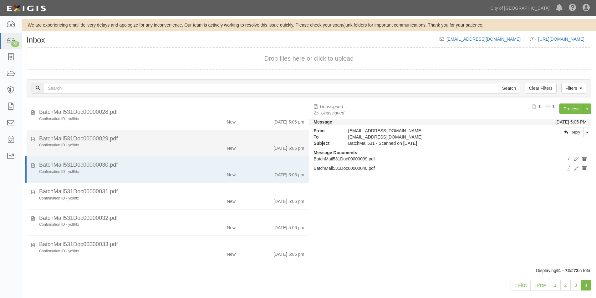
click at [91, 136] on div "BatchMail531Doc00000029.pdf" at bounding box center [171, 139] width 265 height 8
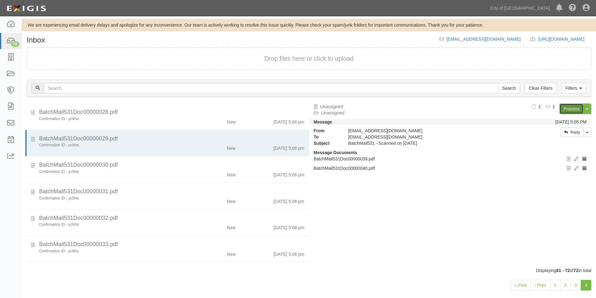
click at [566, 107] on link "Process" at bounding box center [571, 109] width 24 height 11
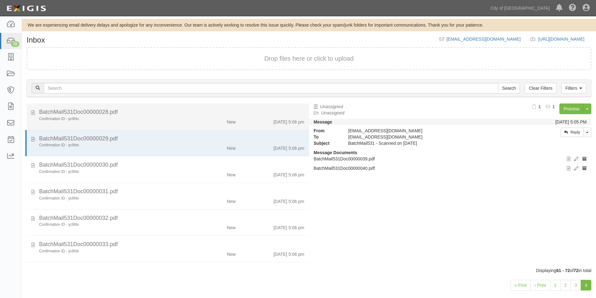
click at [172, 117] on div "Confirmation ID - yc9htx" at bounding box center [114, 118] width 151 height 5
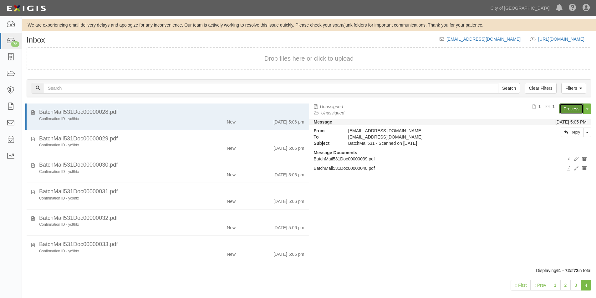
click at [568, 107] on link "Process" at bounding box center [571, 109] width 24 height 11
click at [577, 288] on link "3" at bounding box center [575, 285] width 11 height 11
click at [569, 109] on link "Process" at bounding box center [571, 109] width 24 height 11
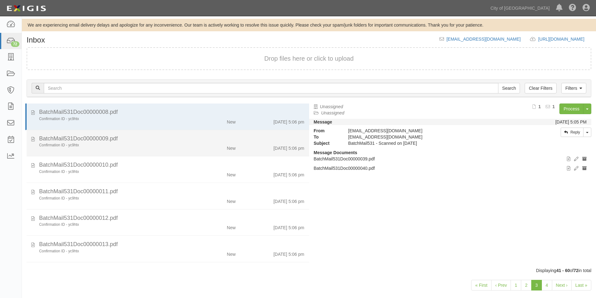
click at [200, 143] on div "New" at bounding box center [218, 147] width 46 height 9
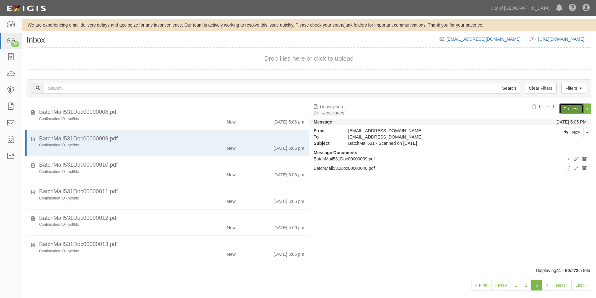
click at [568, 107] on link "Process" at bounding box center [571, 109] width 24 height 11
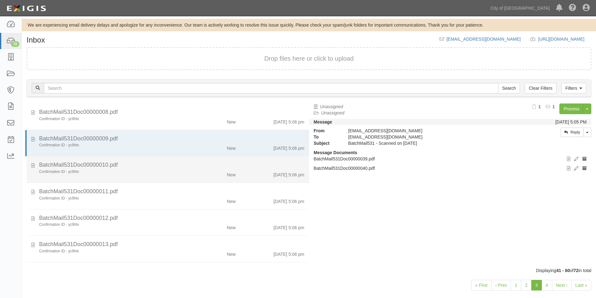
click at [196, 168] on div "BatchMail531Doc00000010.pdf" at bounding box center [171, 165] width 265 height 8
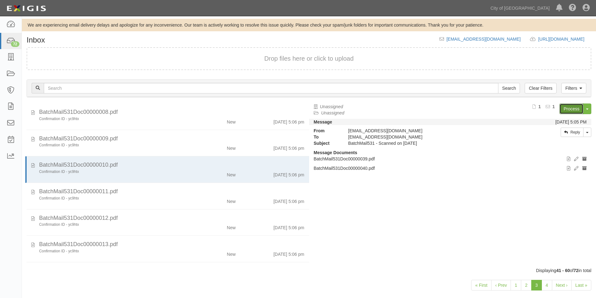
click at [574, 111] on link "Process" at bounding box center [571, 109] width 24 height 11
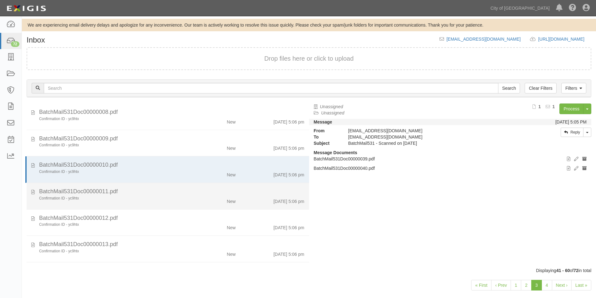
drag, startPoint x: 126, startPoint y: 195, endPoint x: 248, endPoint y: 197, distance: 122.4
click at [126, 195] on div "BatchMail531Doc00000011.pdf" at bounding box center [171, 192] width 265 height 8
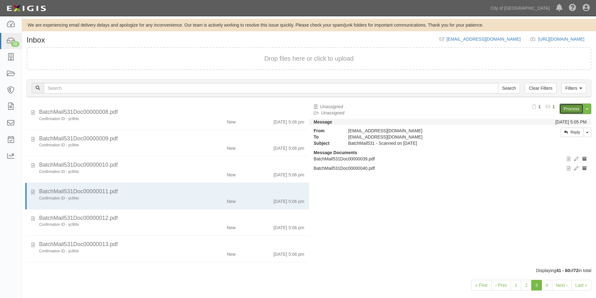
click at [564, 110] on link "Process" at bounding box center [571, 109] width 24 height 11
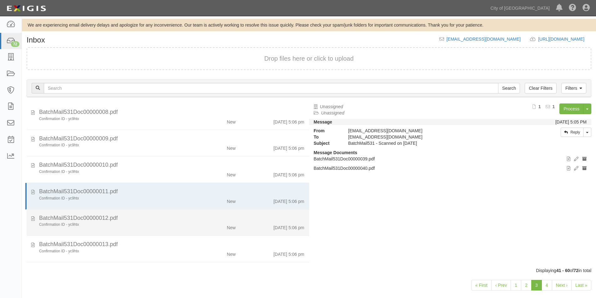
click at [166, 220] on div "BatchMail531Doc00000012.pdf" at bounding box center [171, 218] width 265 height 8
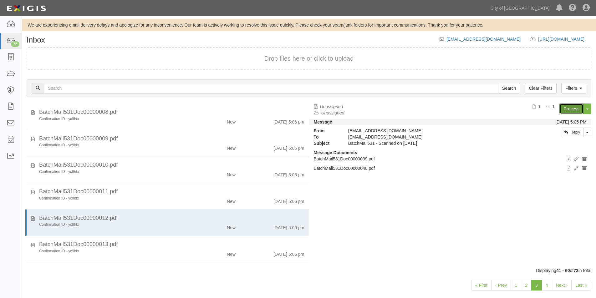
click at [569, 109] on link "Process" at bounding box center [571, 109] width 24 height 11
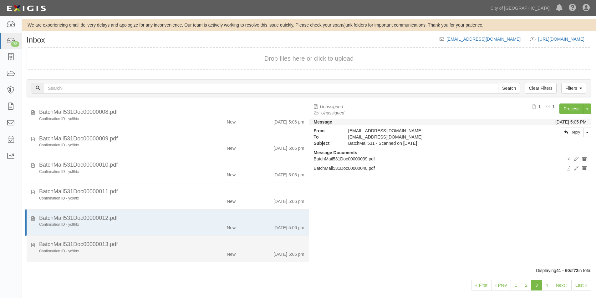
click at [227, 254] on div "New" at bounding box center [231, 253] width 9 height 9
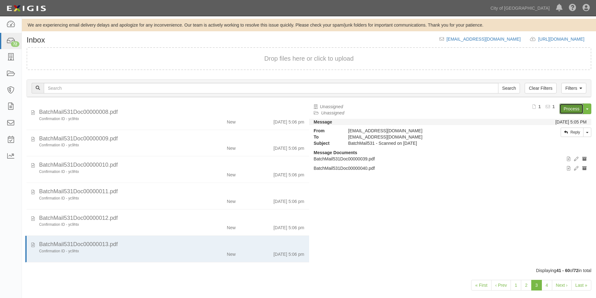
click at [568, 107] on link "Process" at bounding box center [571, 109] width 24 height 11
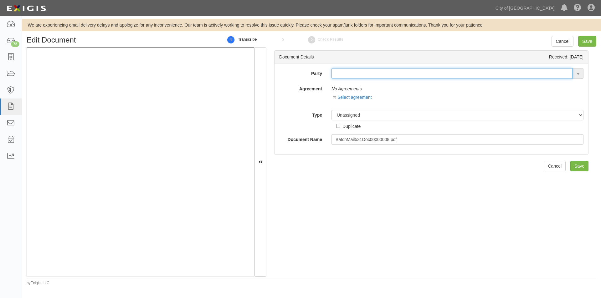
click at [337, 74] on input "text" at bounding box center [451, 73] width 241 height 11
type input "jones and"
click at [362, 75] on input "text" at bounding box center [451, 73] width 241 height 11
type input "abc mo"
click at [360, 84] on link "ABC Mo bile Truck Repair" at bounding box center [363, 85] width 62 height 8
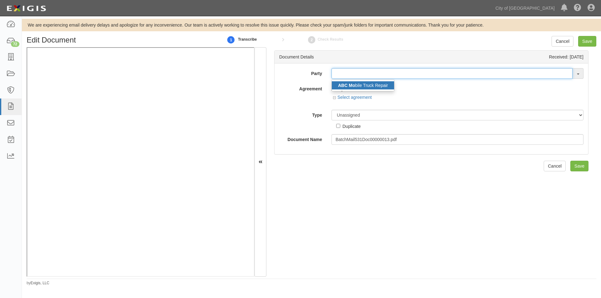
type input "ABC Mobile Truck Repair"
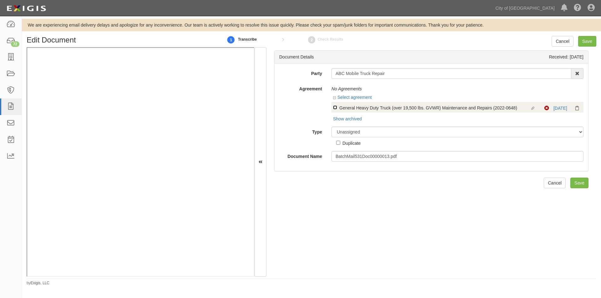
click at [336, 106] on input "Linked agreement General Heavy Duty Truck (over 19,500 lbs. GVWR) Maintenance a…" at bounding box center [335, 107] width 4 height 4
checkbox input "true"
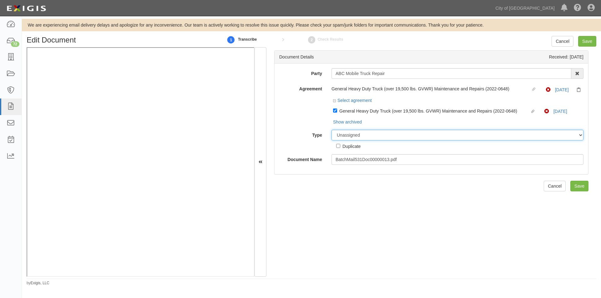
click at [350, 135] on select "Unassigned Binder Cancellation Notice Certificate Contract Endorsement Insuranc…" at bounding box center [457, 135] width 252 height 11
click at [344, 135] on select "Unassigned Binder Cancellation Notice Certificate Contract Endorsement Insuranc…" at bounding box center [457, 135] width 252 height 11
select select "ReinstatementNoticeDetail"
click at [331, 130] on select "Unassigned Binder Cancellation Notice Certificate Contract Endorsement Insuranc…" at bounding box center [457, 135] width 252 height 11
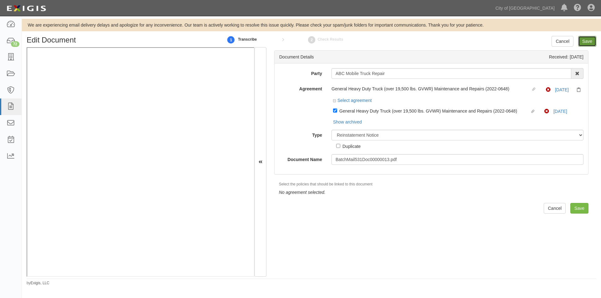
click at [584, 46] on input "Save" at bounding box center [587, 41] width 18 height 11
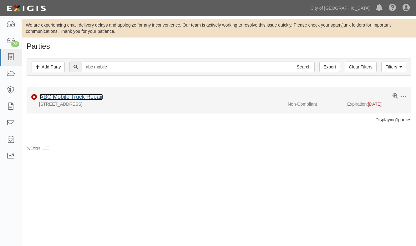
click at [62, 96] on link "ABC Mobile Truck Repair" at bounding box center [71, 97] width 63 height 6
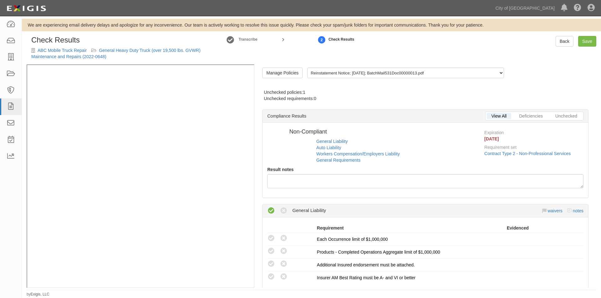
radio input "false"
radio input "true"
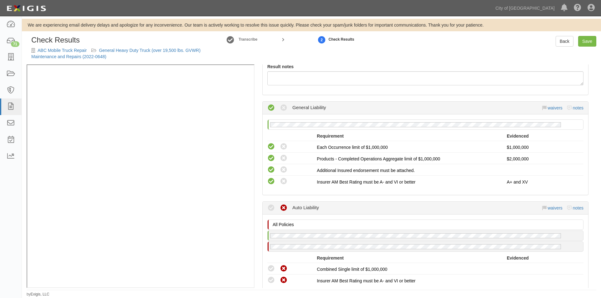
scroll to position [156, 0]
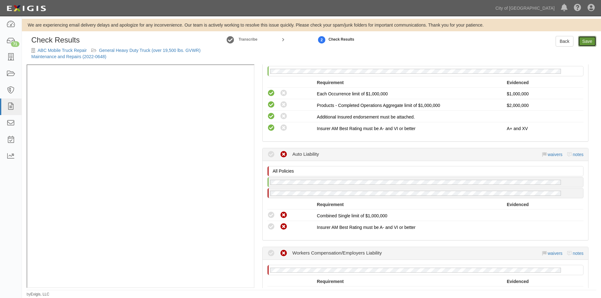
click at [585, 41] on link "Save" at bounding box center [587, 41] width 18 height 11
radio input "true"
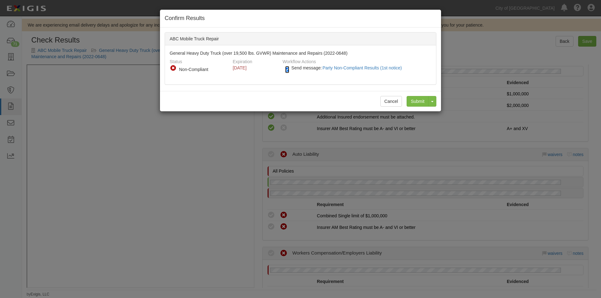
click at [286, 69] on input "Send message: Party Non-Compliant Results (1st notice)" at bounding box center [287, 69] width 4 height 7
checkbox input "false"
click at [412, 100] on input "Submit" at bounding box center [417, 101] width 22 height 11
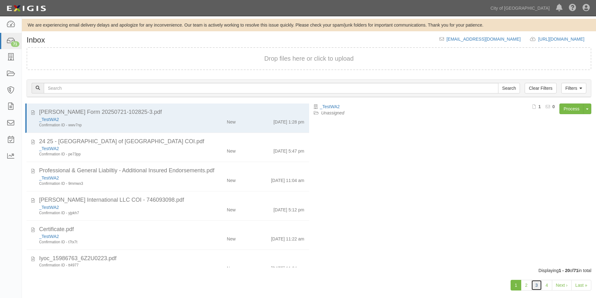
click at [539, 287] on link "3" at bounding box center [536, 285] width 11 height 11
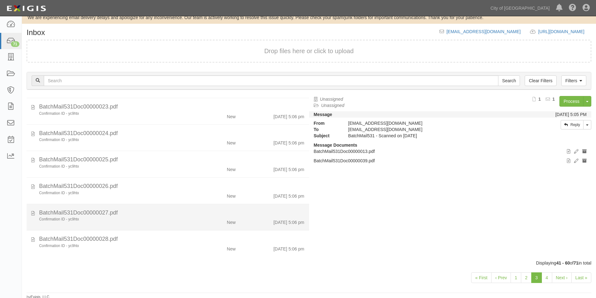
scroll to position [9, 0]
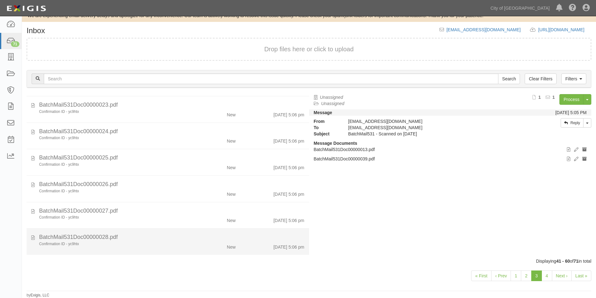
click at [188, 246] on div "Confirmation ID - yc9htx" at bounding box center [114, 244] width 160 height 5
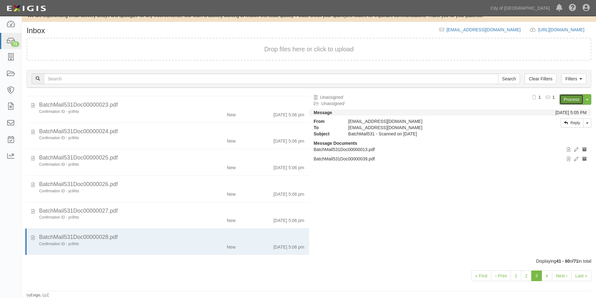
click at [566, 99] on link "Process" at bounding box center [571, 99] width 24 height 11
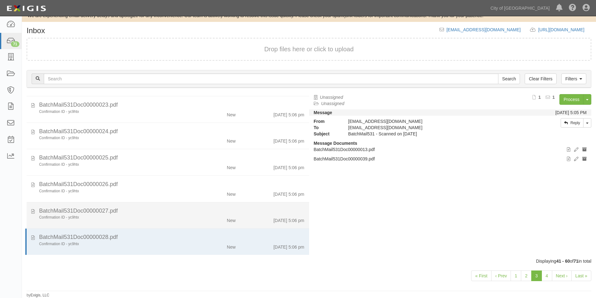
click at [73, 215] on div "Confirmation ID - yc9htx" at bounding box center [114, 217] width 151 height 5
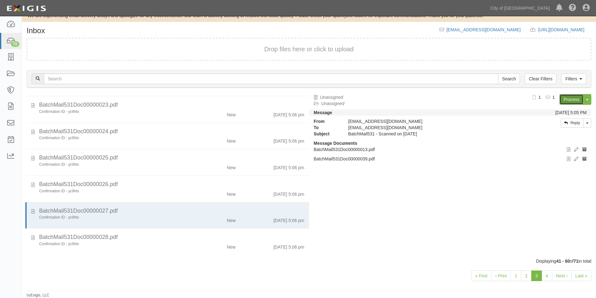
click at [566, 99] on link "Process" at bounding box center [571, 99] width 24 height 11
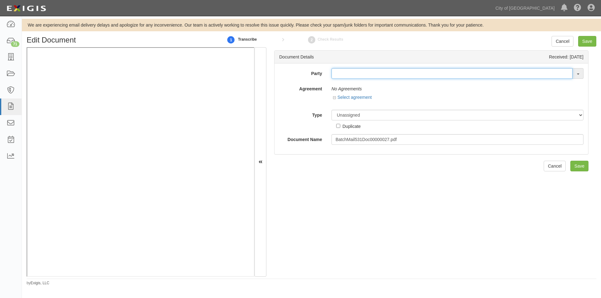
paste input "ZANJERO, INC."
type input "ZANJ"
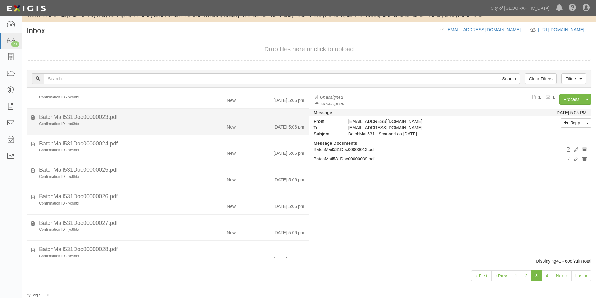
scroll to position [369, 0]
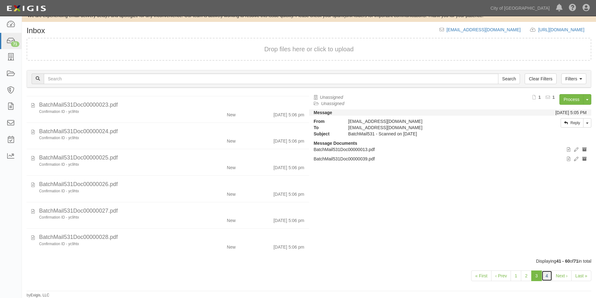
click at [544, 277] on link "4" at bounding box center [547, 276] width 11 height 11
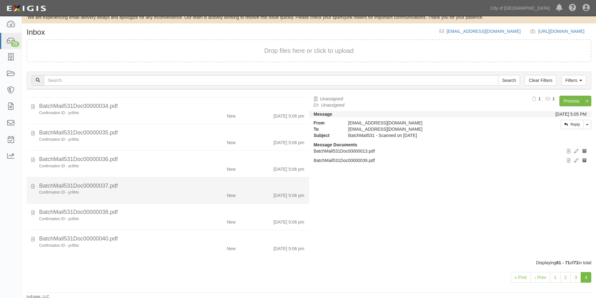
scroll to position [9, 0]
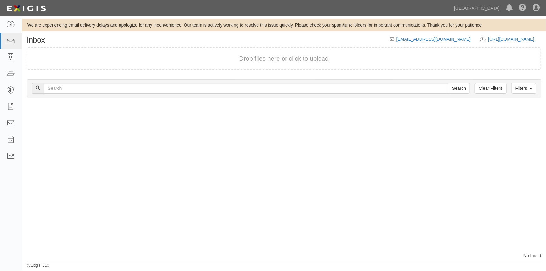
click at [25, 218] on div at bounding box center [153, 178] width 262 height 149
click at [70, 199] on div at bounding box center [153, 178] width 262 height 149
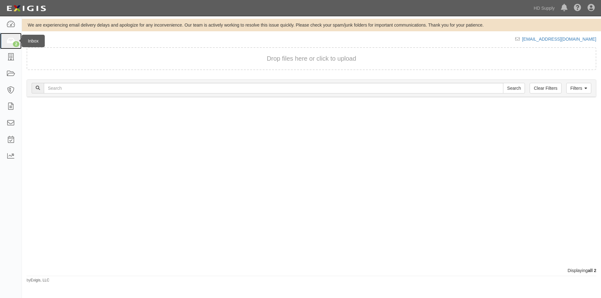
click at [11, 42] on icon at bounding box center [10, 41] width 9 height 7
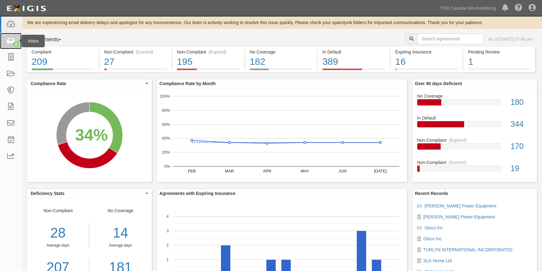
click at [15, 45] on div "2" at bounding box center [16, 44] width 7 height 6
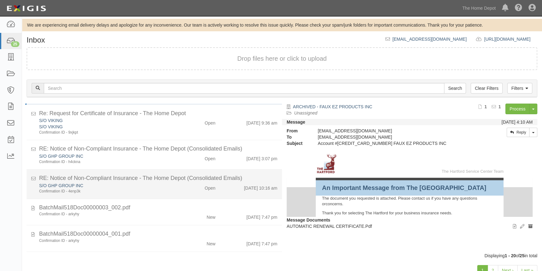
scroll to position [85, 0]
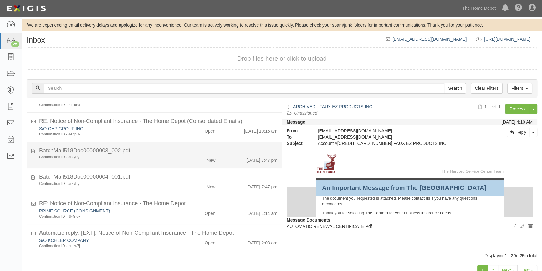
click at [150, 161] on div "Confirmation ID - arkyhy New 8/15/25 7:47 pm" at bounding box center [157, 159] width 247 height 9
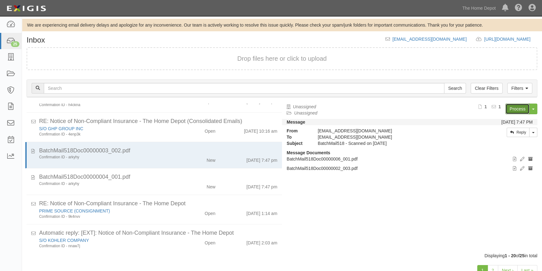
click at [511, 109] on link "Process" at bounding box center [517, 109] width 24 height 11
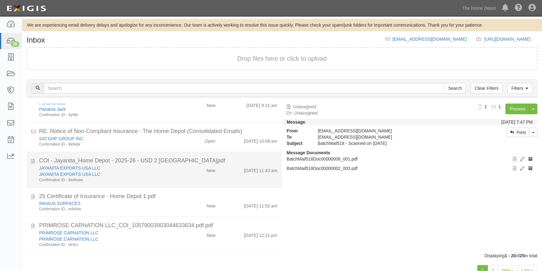
scroll to position [426, 0]
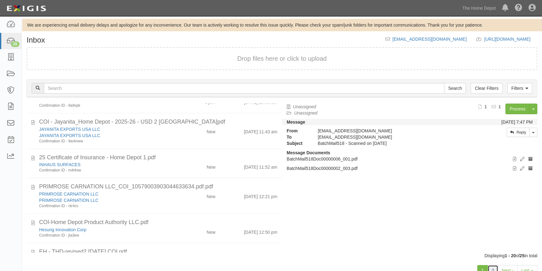
click at [491, 268] on link "2" at bounding box center [492, 270] width 11 height 11
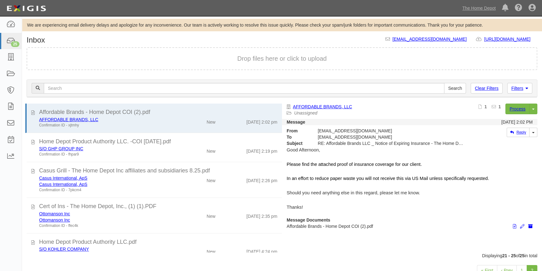
scroll to position [21, 0]
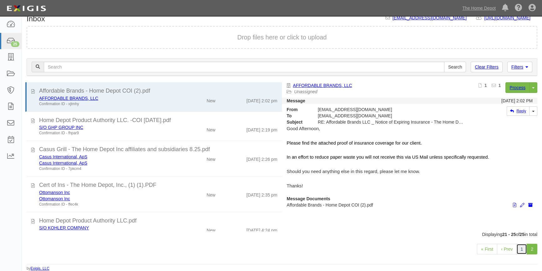
click at [521, 248] on link "1" at bounding box center [521, 249] width 11 height 11
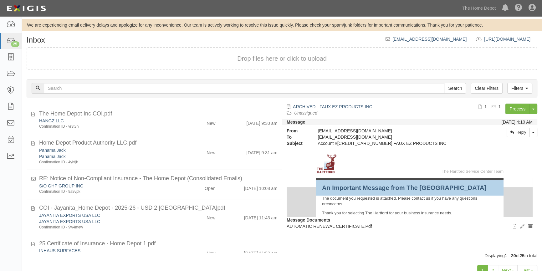
scroll to position [338, 0]
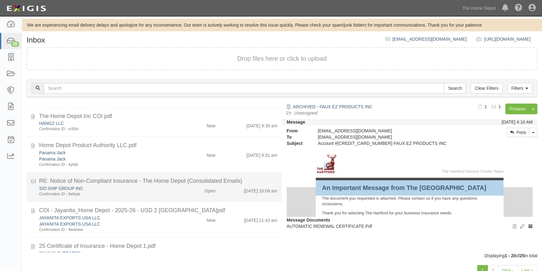
click at [154, 194] on div "Confirmation ID - 9a9vpk" at bounding box center [106, 193] width 135 height 5
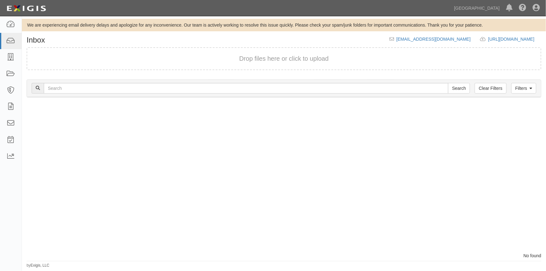
click at [152, 214] on div at bounding box center [153, 178] width 262 height 149
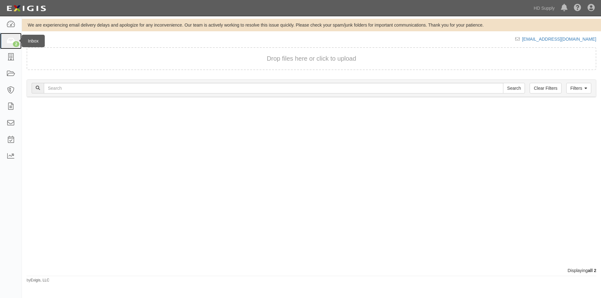
click at [15, 44] on div "2" at bounding box center [16, 44] width 7 height 6
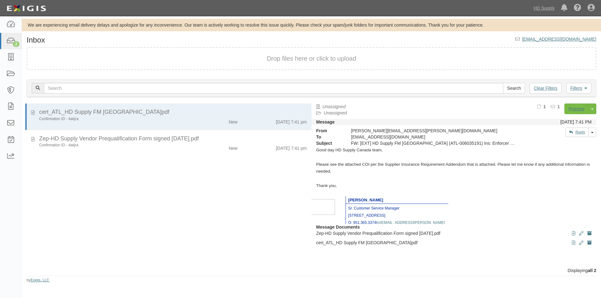
click at [277, 182] on div "cert_ATL_HD Supply FM [GEOGRAPHIC_DATA]pdf Confirmation ID - 4akjra New [DATE] …" at bounding box center [166, 186] width 289 height 164
